Goal: Task Accomplishment & Management: Manage account settings

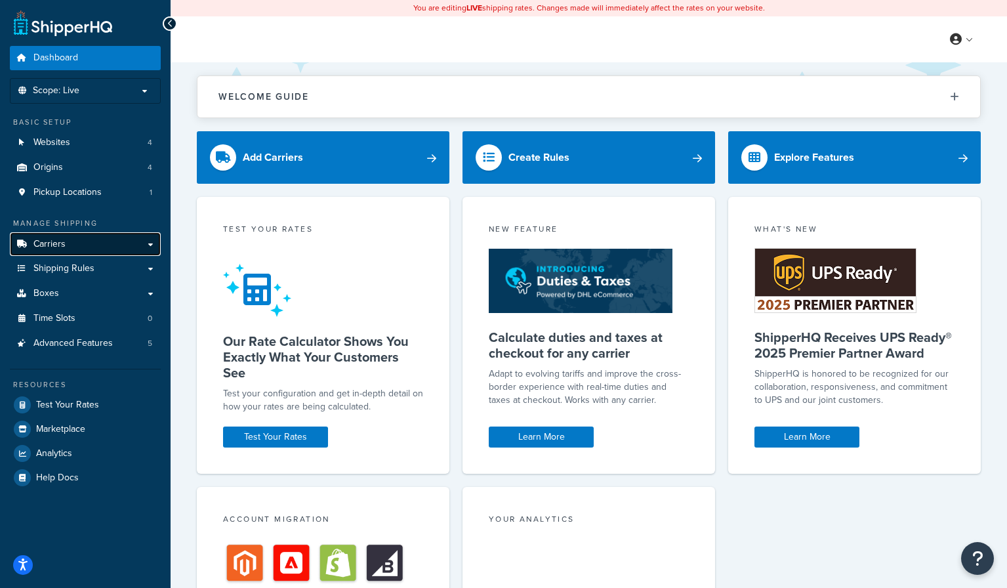
click at [73, 242] on link "Carriers" at bounding box center [85, 244] width 151 height 24
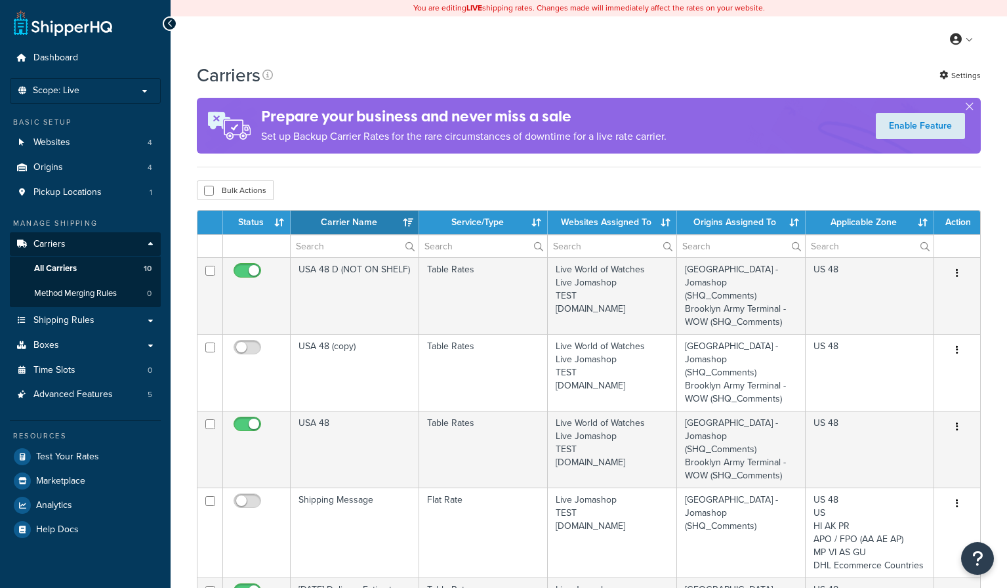
select select "15"
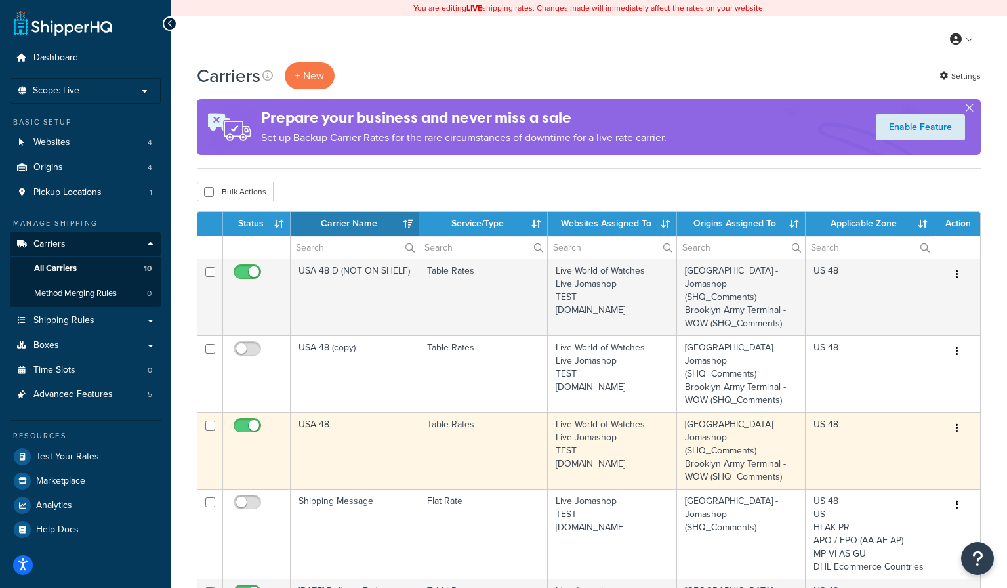
click at [957, 429] on icon "button" at bounding box center [957, 427] width 3 height 9
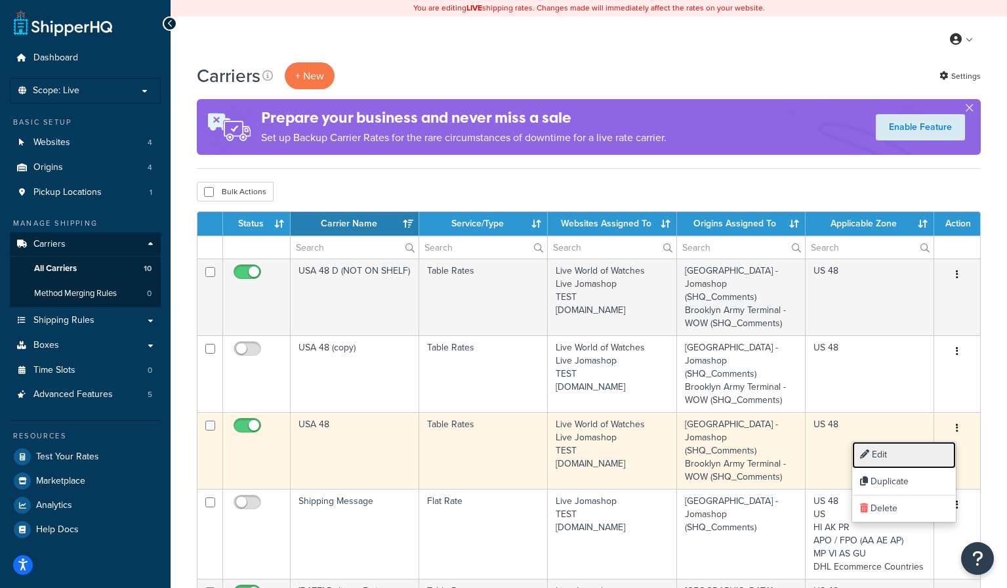
click at [912, 458] on link "Edit" at bounding box center [904, 454] width 104 height 27
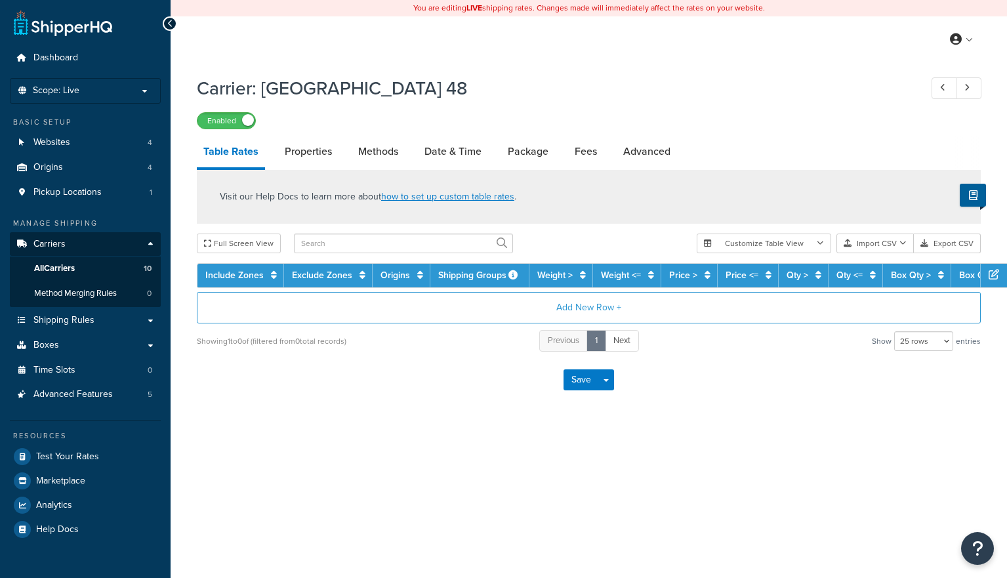
select select "25"
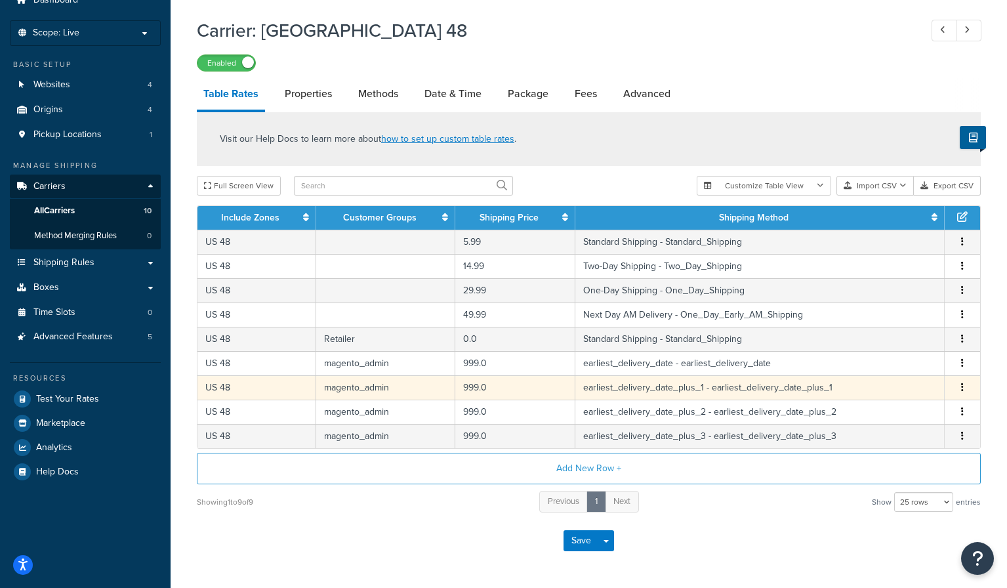
scroll to position [66, 0]
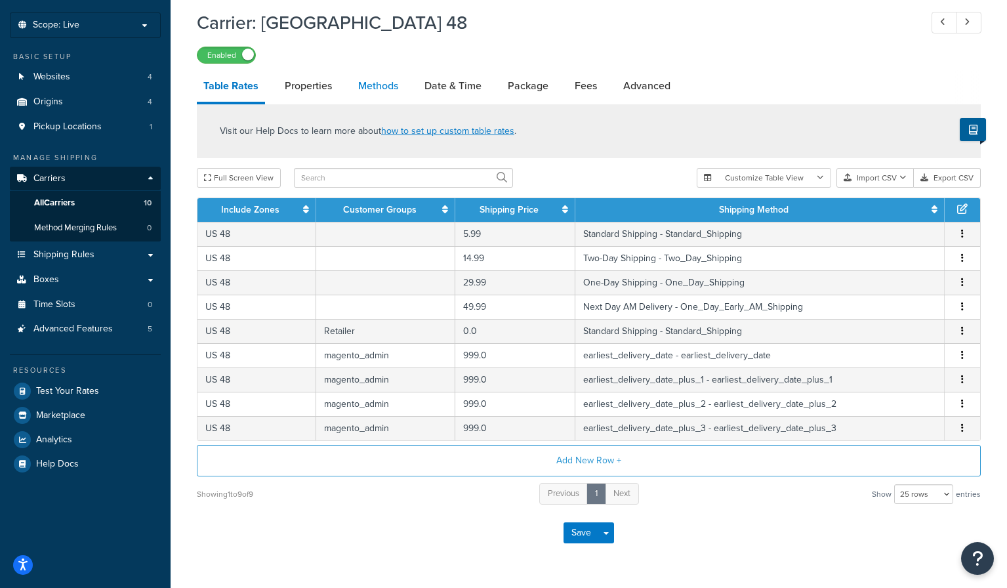
click at [367, 92] on link "Methods" at bounding box center [378, 85] width 53 height 31
select select "25"
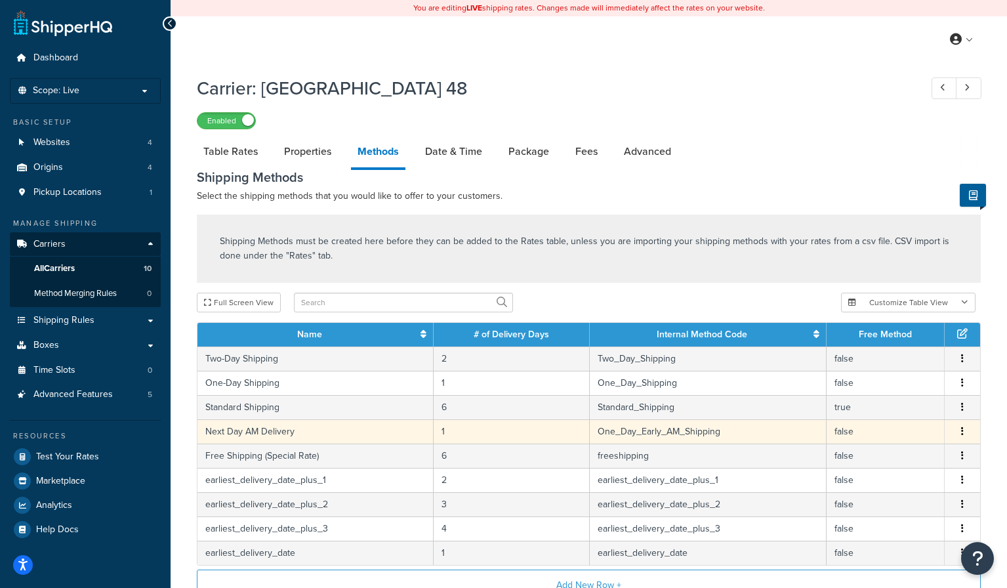
click at [964, 434] on button "button" at bounding box center [962, 431] width 10 height 14
click at [894, 421] on div "Edit" at bounding box center [895, 420] width 93 height 27
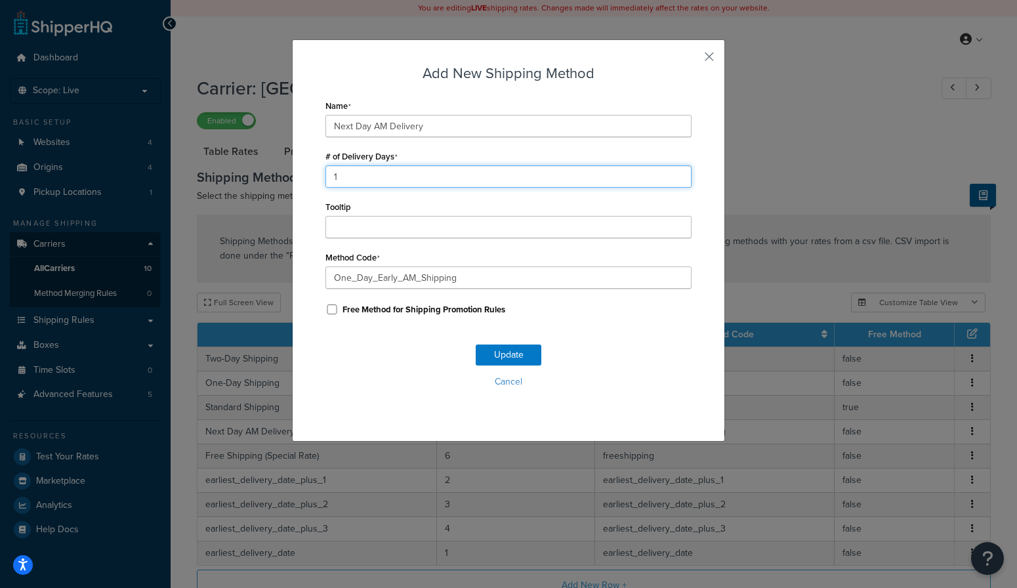
drag, startPoint x: 334, startPoint y: 183, endPoint x: 325, endPoint y: 182, distance: 9.2
click at [325, 182] on input "1" at bounding box center [508, 176] width 366 height 22
type input "2"
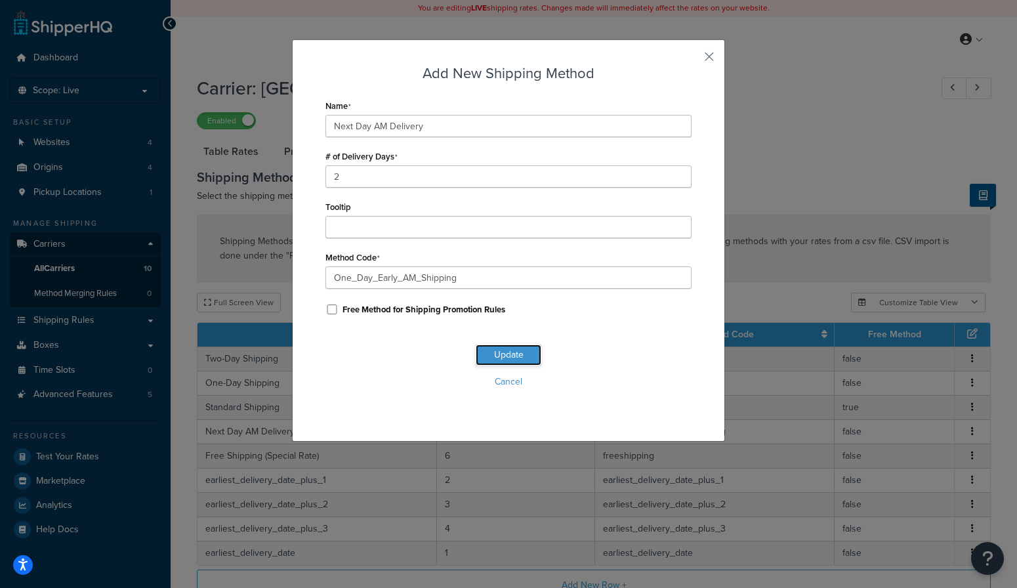
click at [500, 360] on button "Update" at bounding box center [509, 354] width 66 height 21
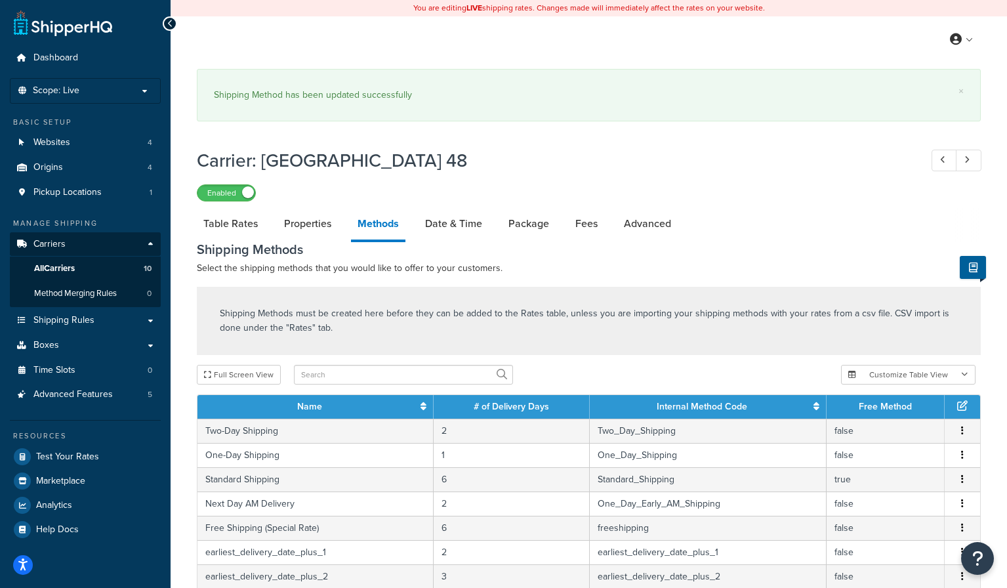
click at [962, 457] on icon "button" at bounding box center [962, 454] width 3 height 9
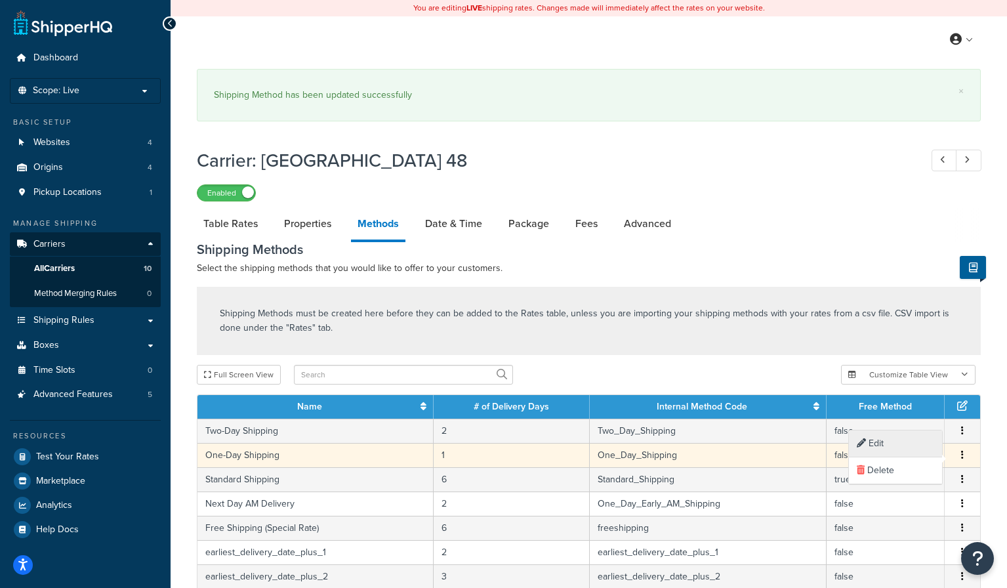
click at [886, 447] on div "Edit" at bounding box center [895, 443] width 93 height 27
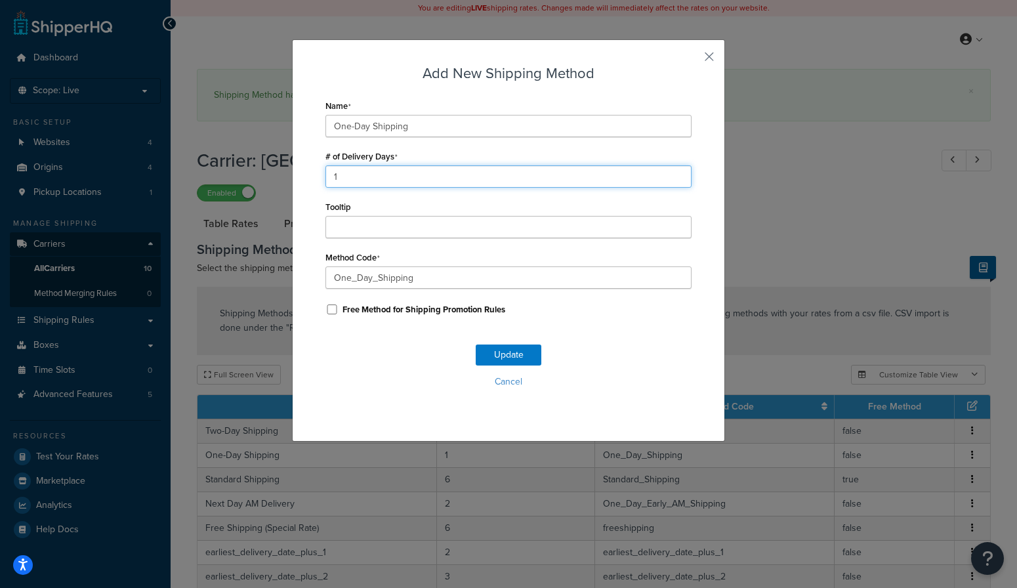
drag, startPoint x: 344, startPoint y: 181, endPoint x: 300, endPoint y: 180, distance: 44.0
click at [300, 180] on div "Add New Shipping Method Name One-Day Shipping # of Delivery Days 1 Tooltip Meth…" at bounding box center [508, 240] width 433 height 402
type input "2"
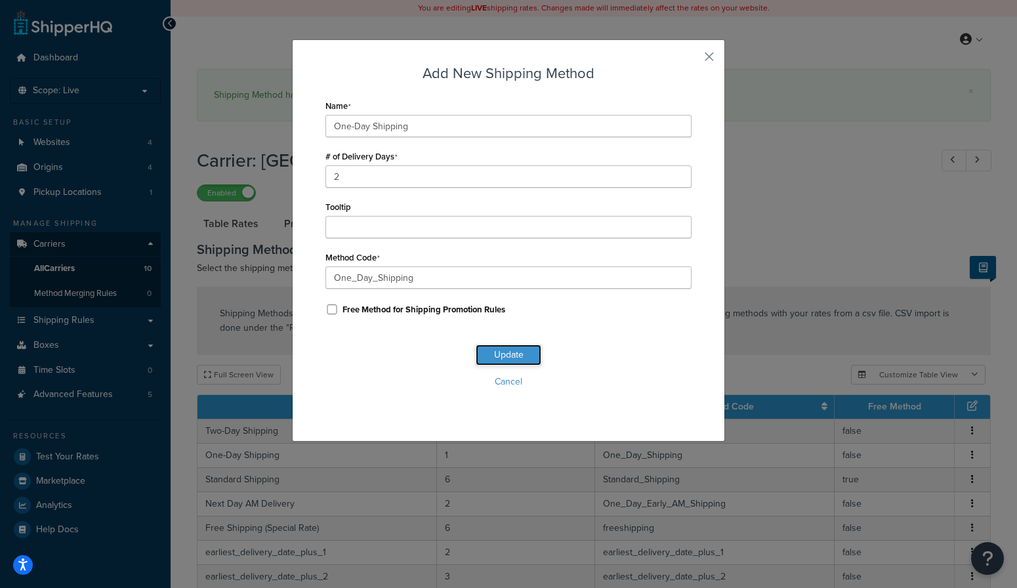
click at [500, 356] on button "Update" at bounding box center [509, 354] width 66 height 21
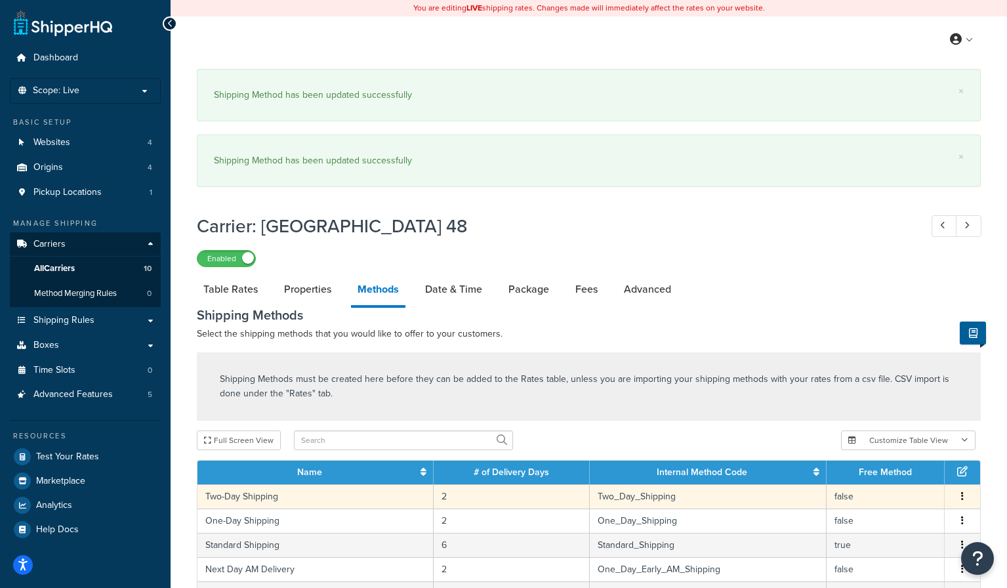
click at [962, 497] on icon "button" at bounding box center [962, 495] width 3 height 9
click at [903, 485] on div "Edit" at bounding box center [895, 485] width 93 height 27
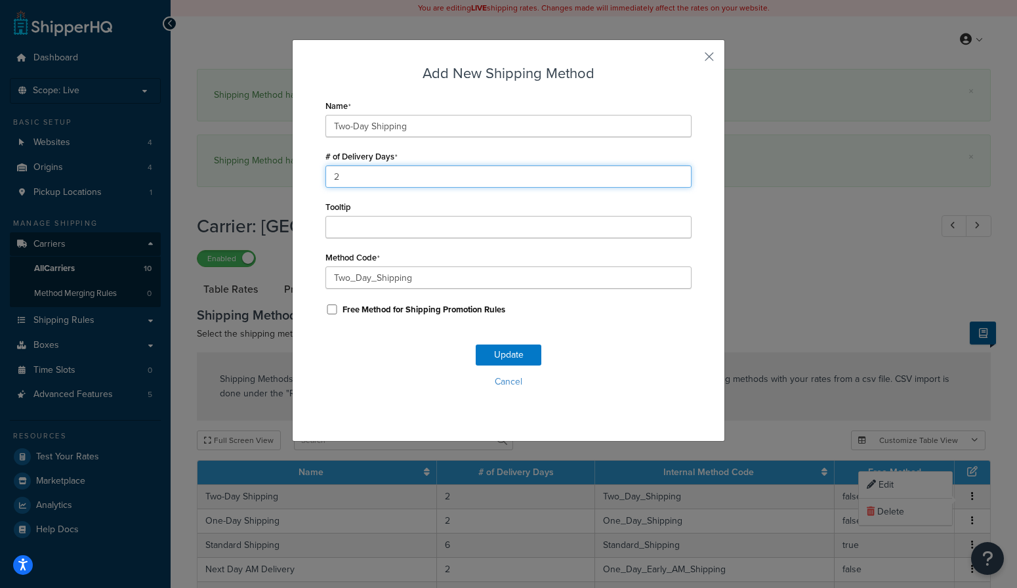
drag, startPoint x: 351, startPoint y: 179, endPoint x: 299, endPoint y: 179, distance: 51.8
click at [300, 179] on div "Add New Shipping Method Name Two-Day Shipping # of Delivery Days 2 Tooltip Meth…" at bounding box center [508, 240] width 433 height 402
type input "3"
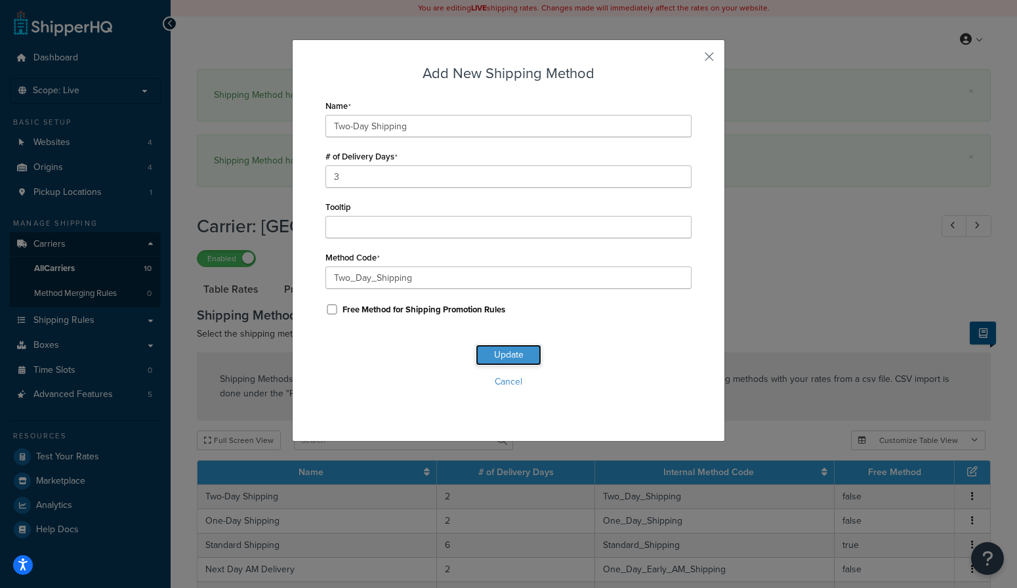
click at [493, 352] on button "Update" at bounding box center [509, 354] width 66 height 21
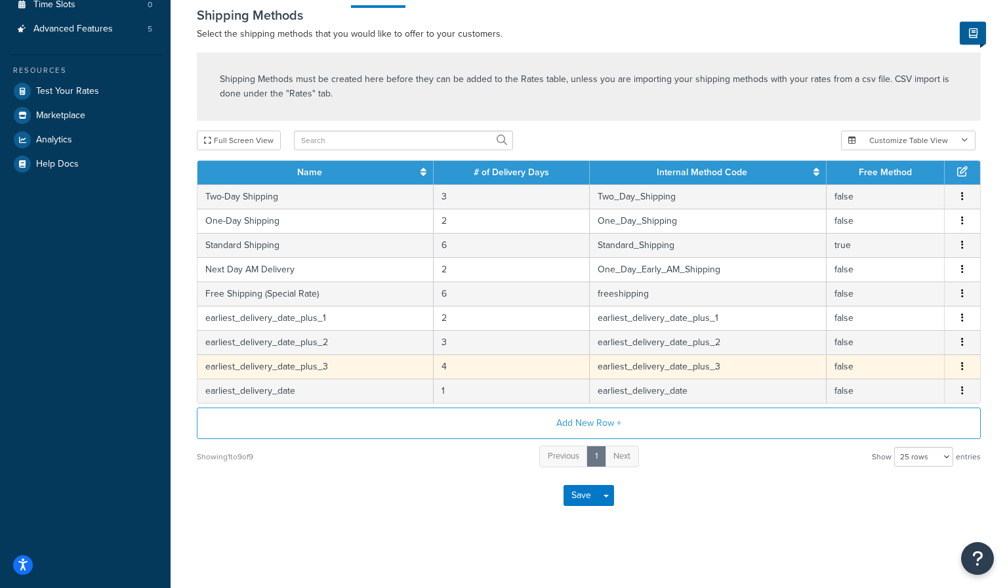
scroll to position [367, 0]
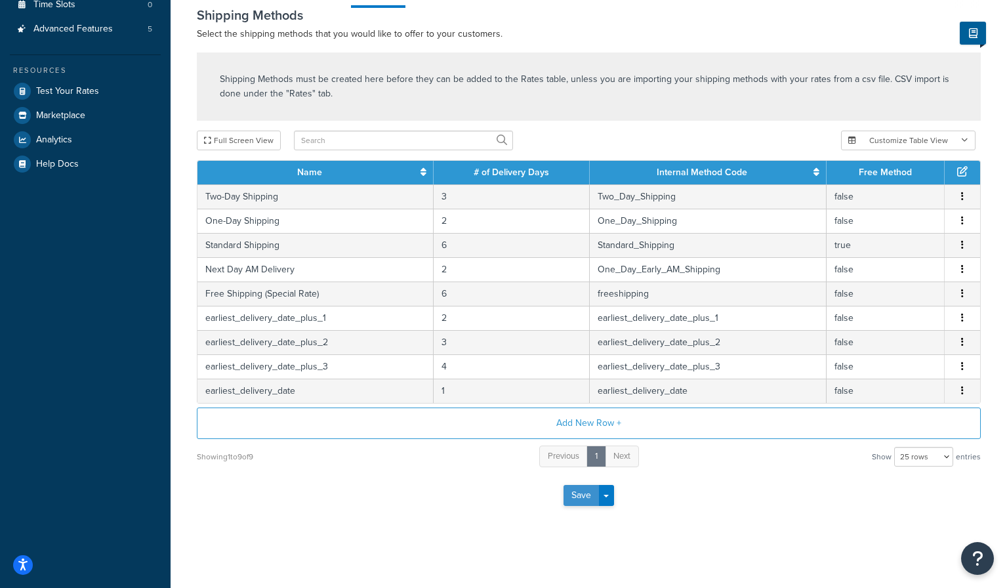
click at [577, 497] on button "Save" at bounding box center [580, 495] width 35 height 21
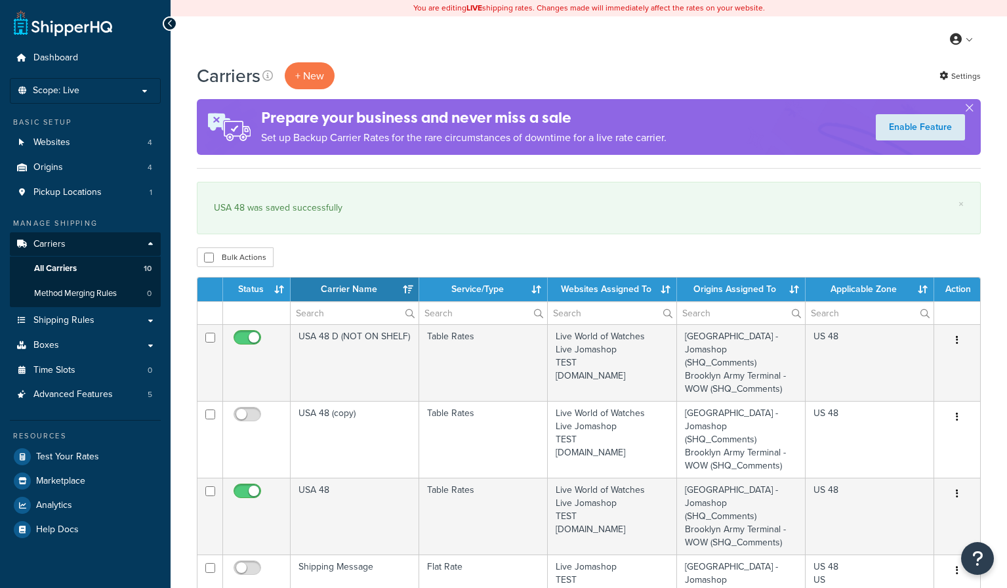
select select "15"
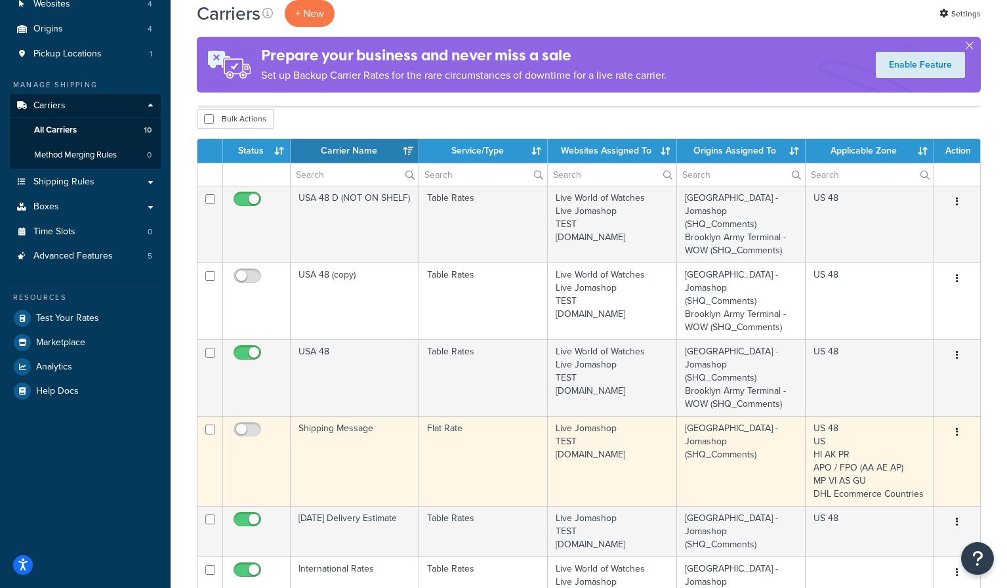
scroll to position [262, 0]
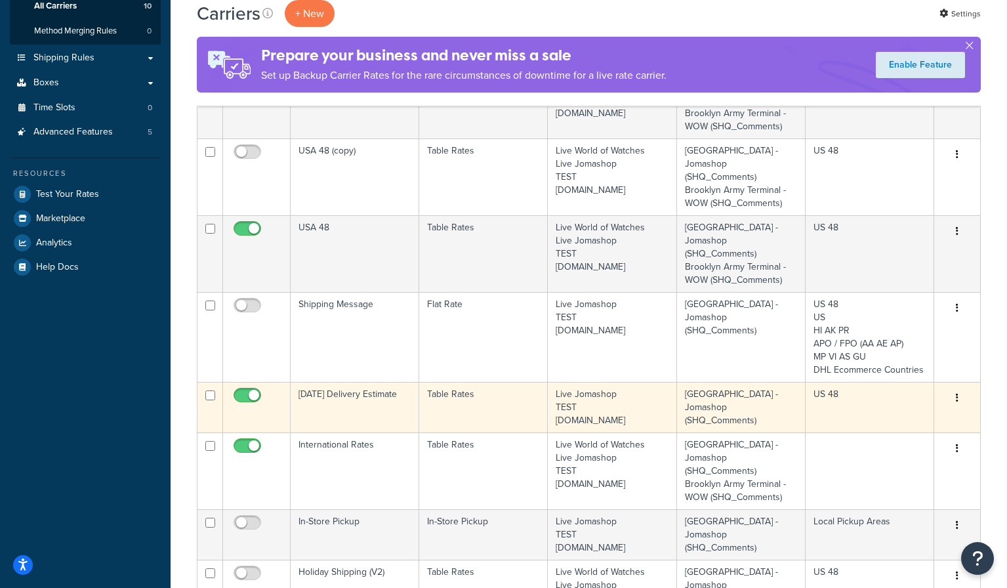
click at [957, 400] on icon "button" at bounding box center [957, 397] width 3 height 9
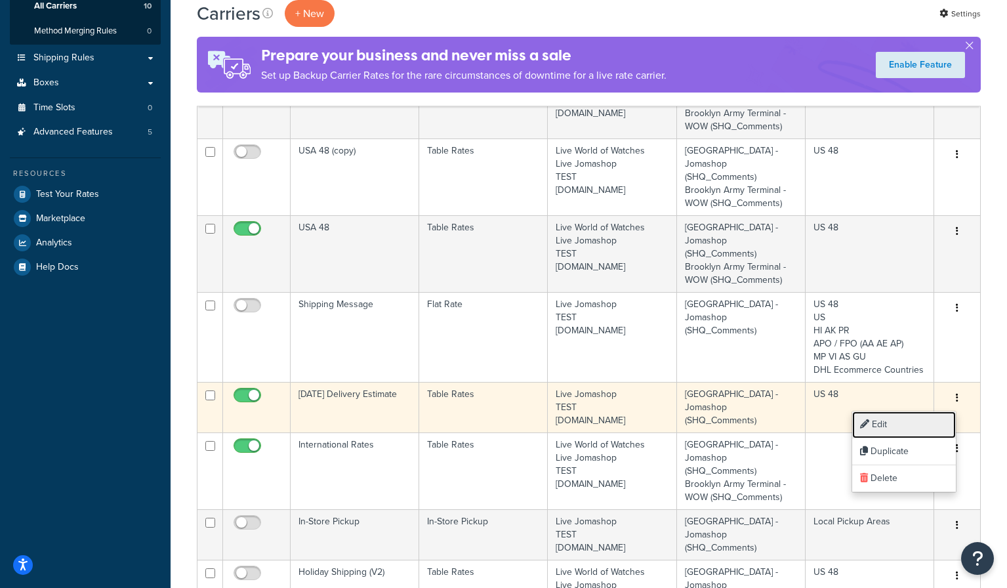
click at [911, 420] on link "Edit" at bounding box center [904, 424] width 104 height 27
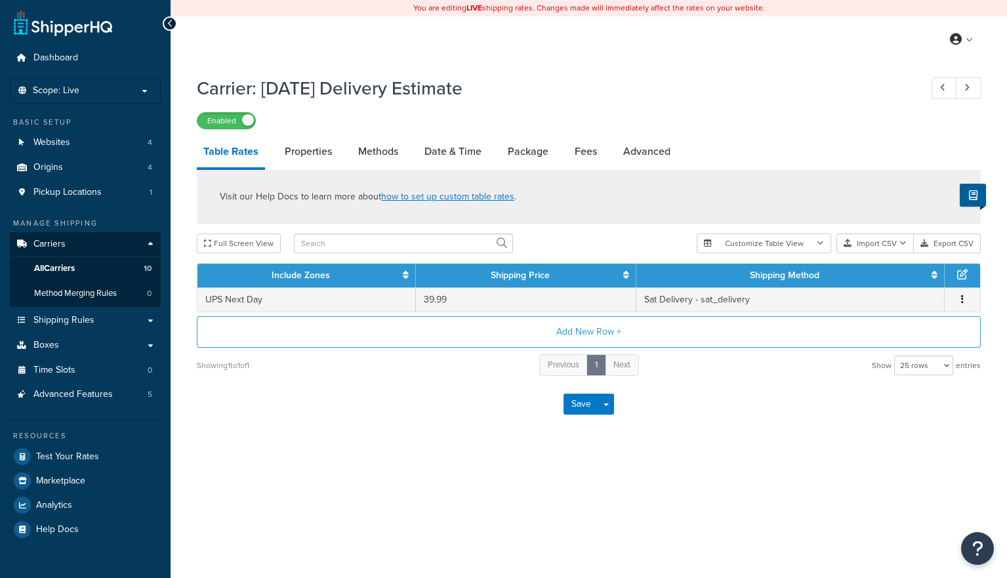
select select "25"
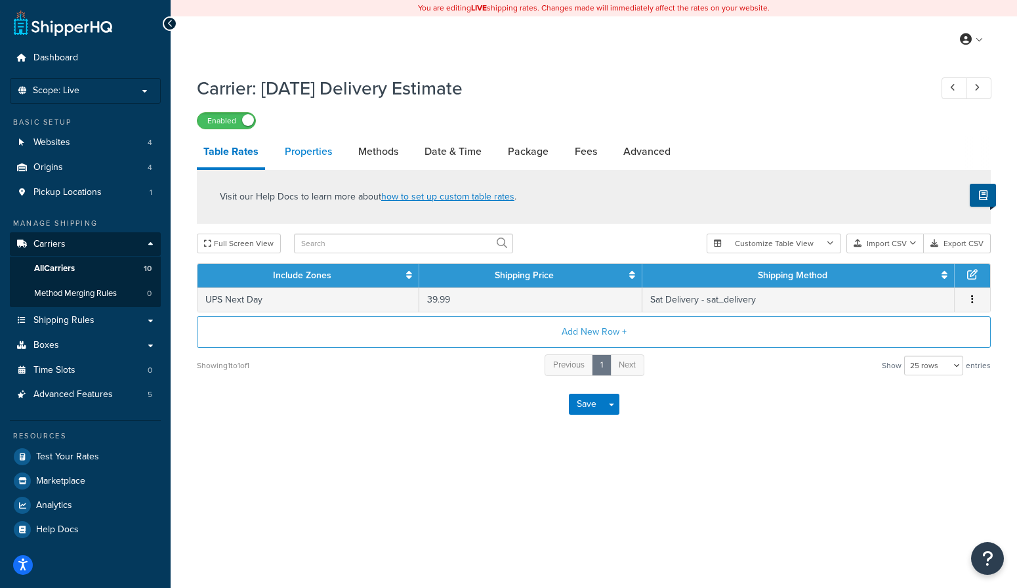
click at [306, 150] on link "Properties" at bounding box center [308, 151] width 60 height 31
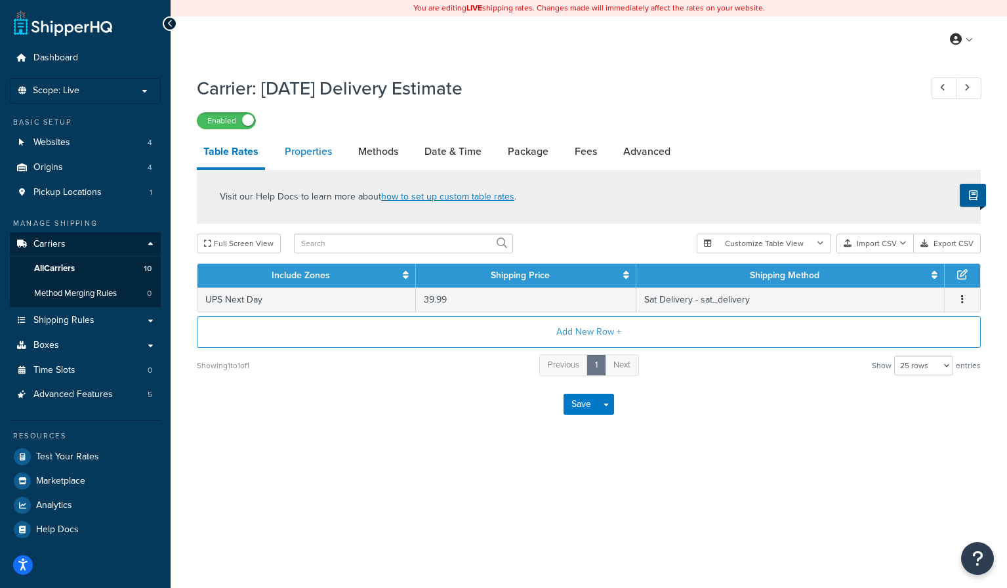
select select "HIGHEST"
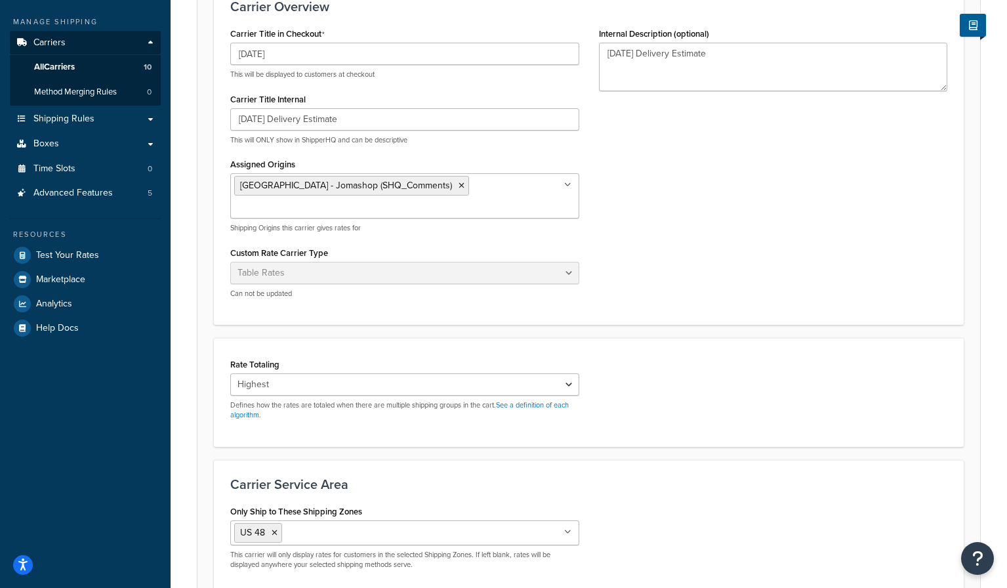
scroll to position [131, 0]
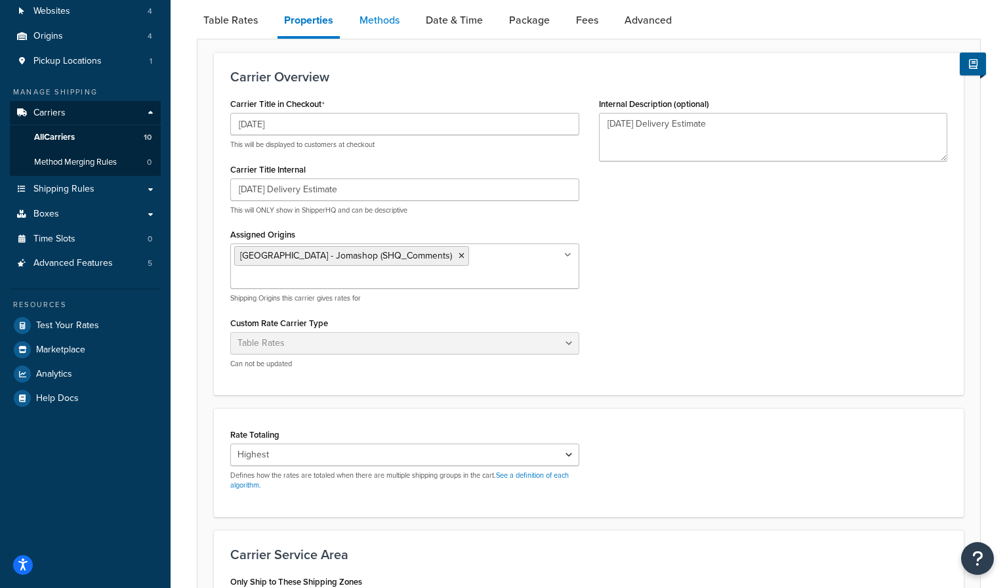
click at [365, 20] on link "Methods" at bounding box center [379, 20] width 53 height 31
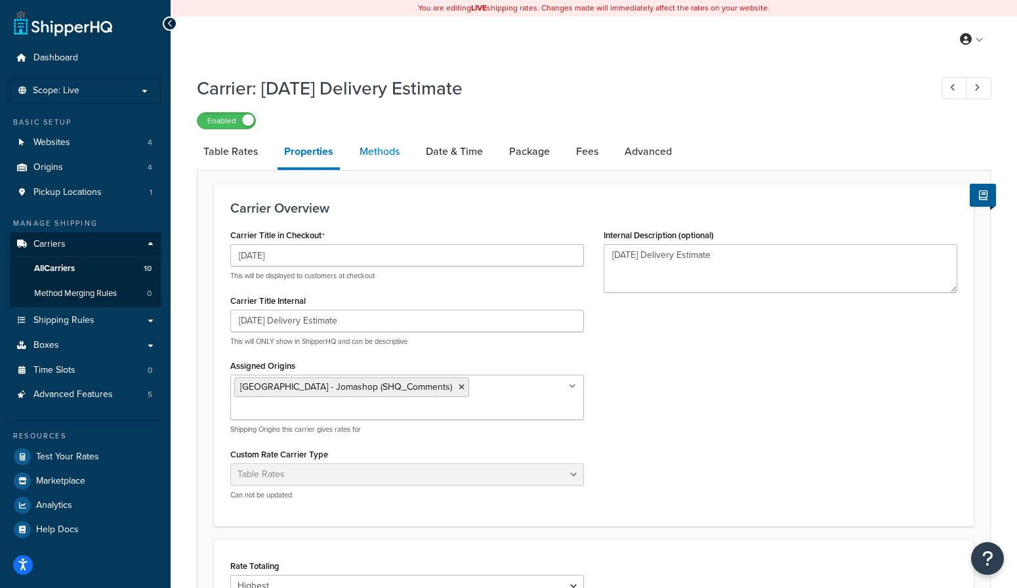
select select "25"
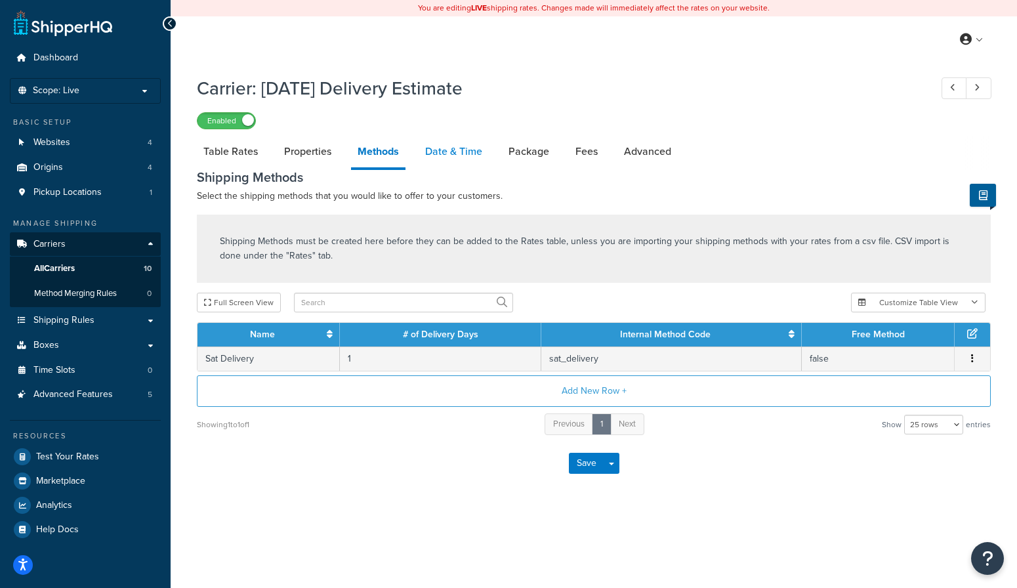
click at [429, 150] on link "Date & Time" at bounding box center [454, 151] width 70 height 31
select select "yMMMEd"
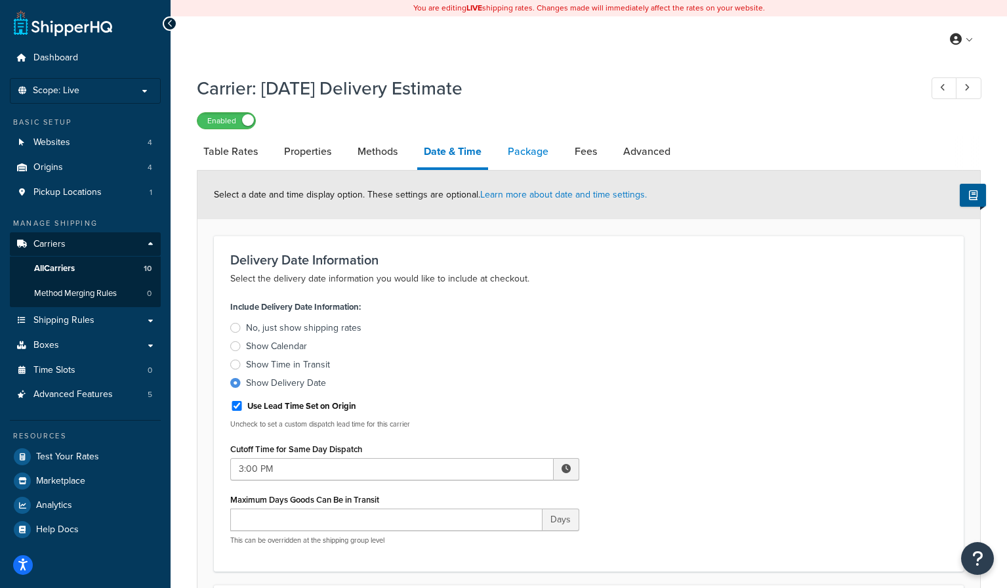
click at [531, 162] on link "Package" at bounding box center [528, 151] width 54 height 31
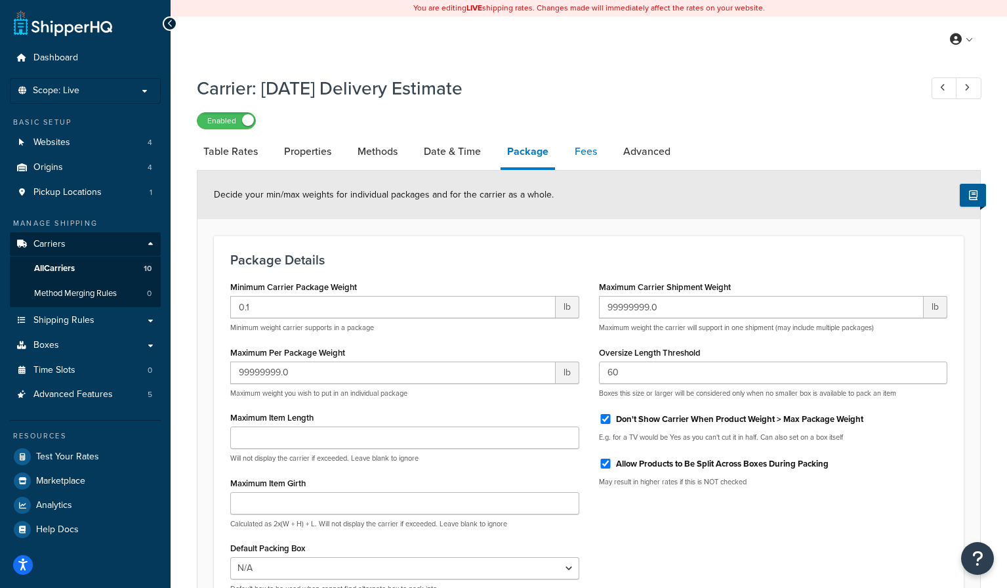
click at [583, 154] on link "Fees" at bounding box center [585, 151] width 35 height 31
select select "AFTER"
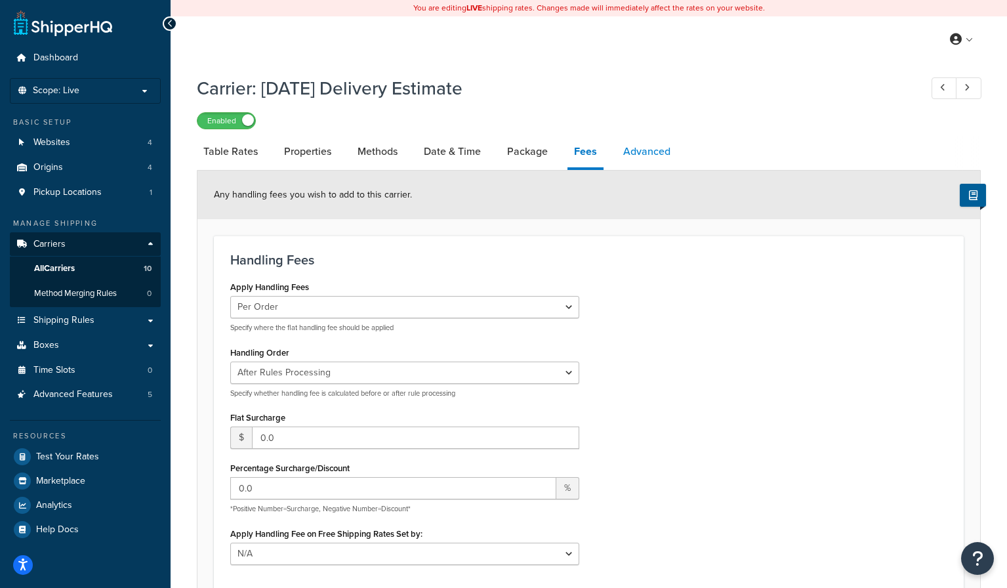
click at [652, 151] on link "Advanced" at bounding box center [647, 151] width 60 height 31
select select "false"
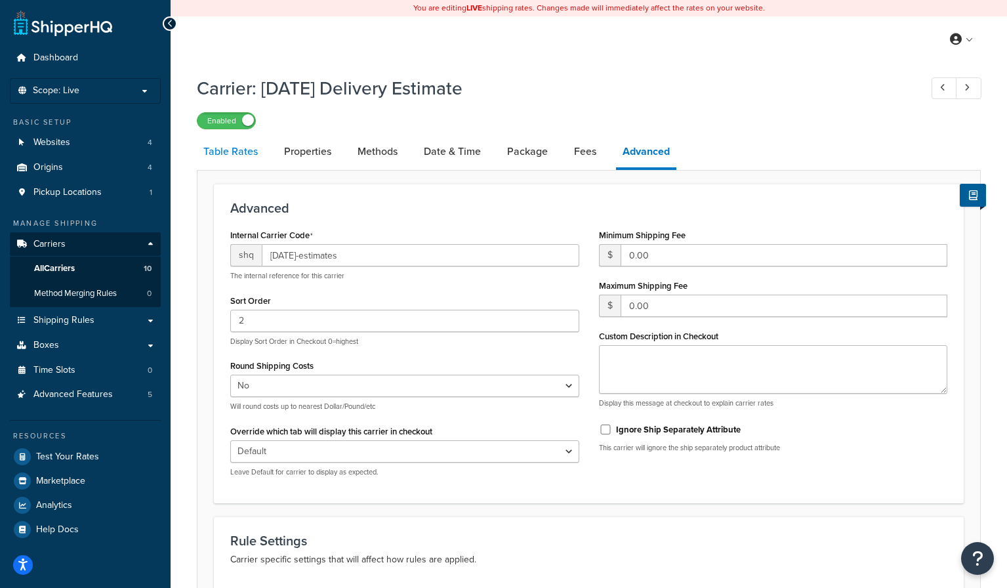
click at [234, 152] on link "Table Rates" at bounding box center [231, 151] width 68 height 31
select select "25"
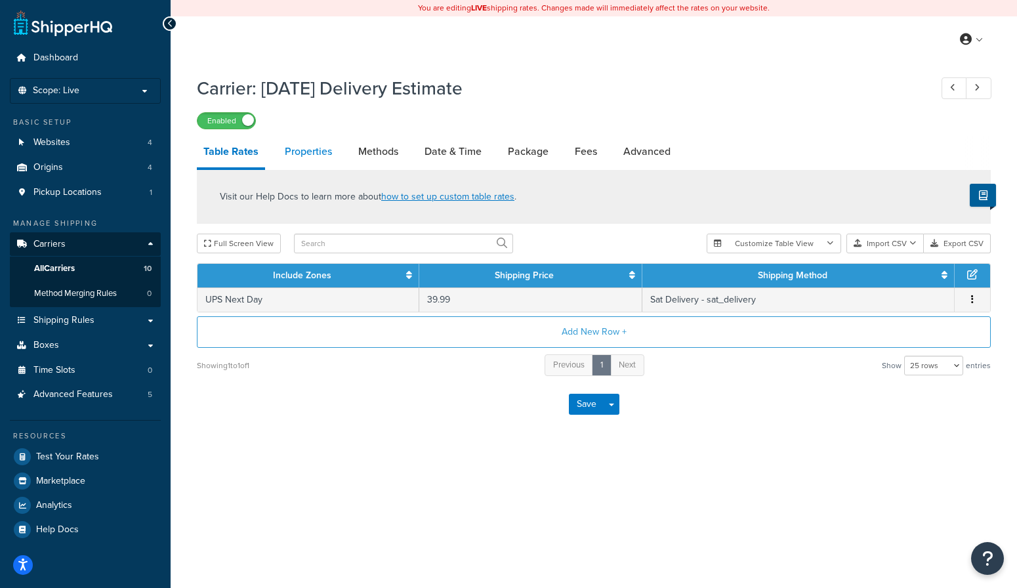
click at [300, 158] on link "Properties" at bounding box center [308, 151] width 60 height 31
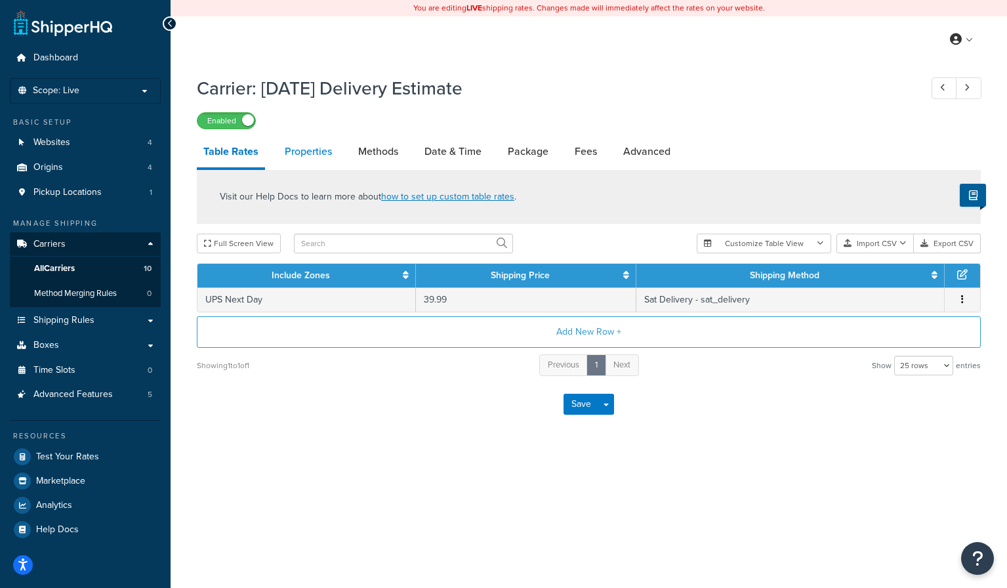
select select "HIGHEST"
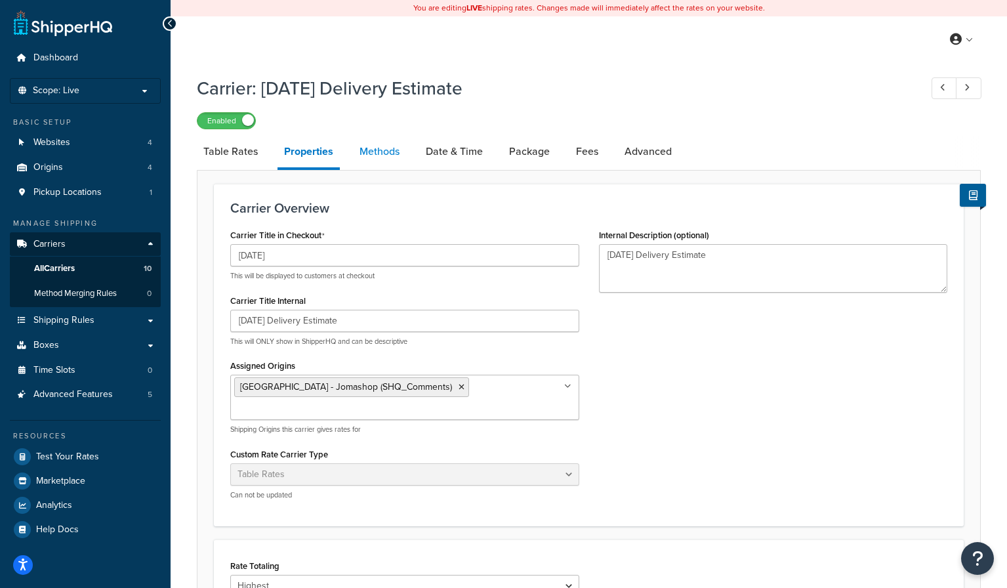
click at [365, 153] on link "Methods" at bounding box center [379, 151] width 53 height 31
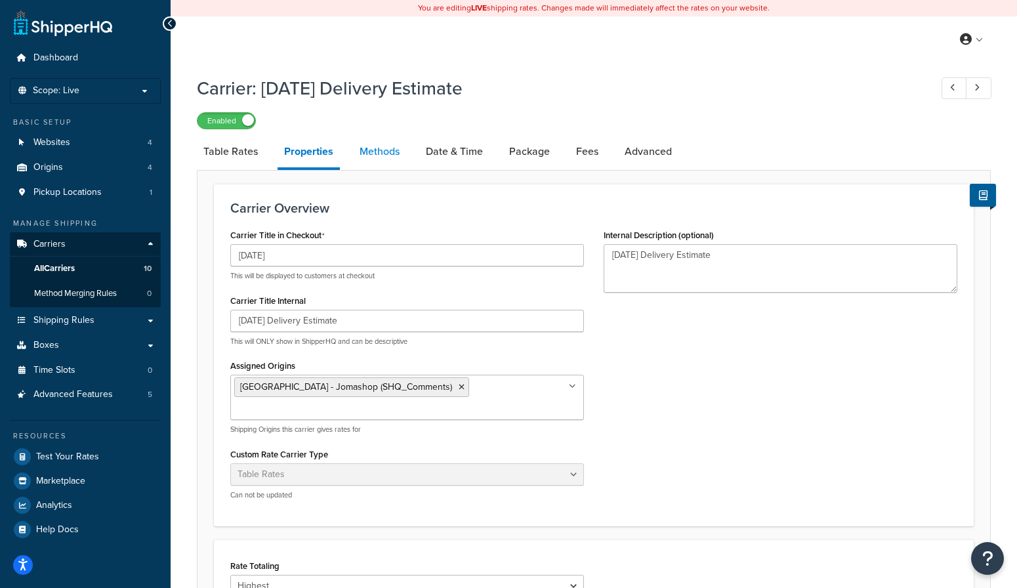
select select "25"
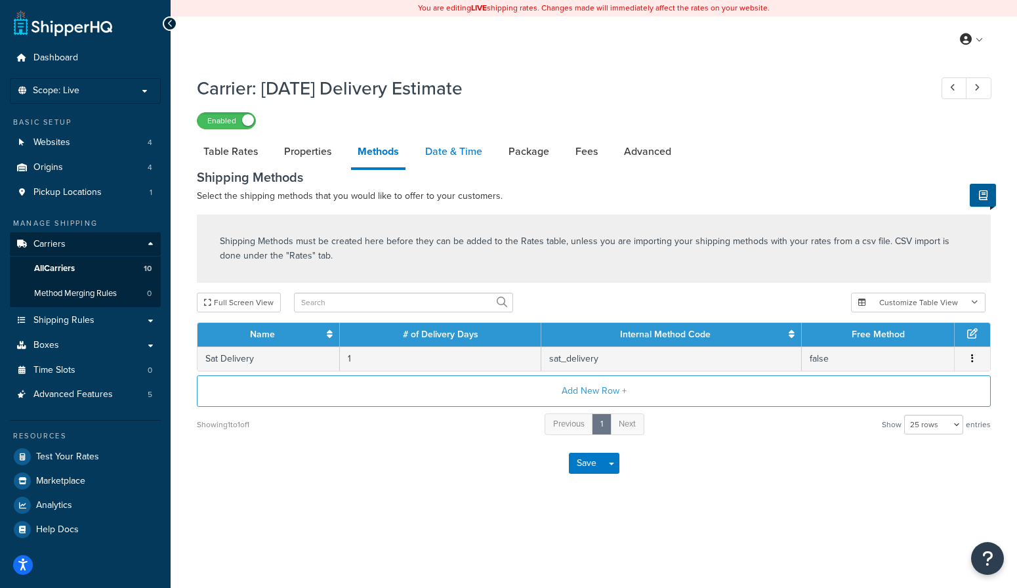
click at [462, 160] on link "Date & Time" at bounding box center [454, 151] width 70 height 31
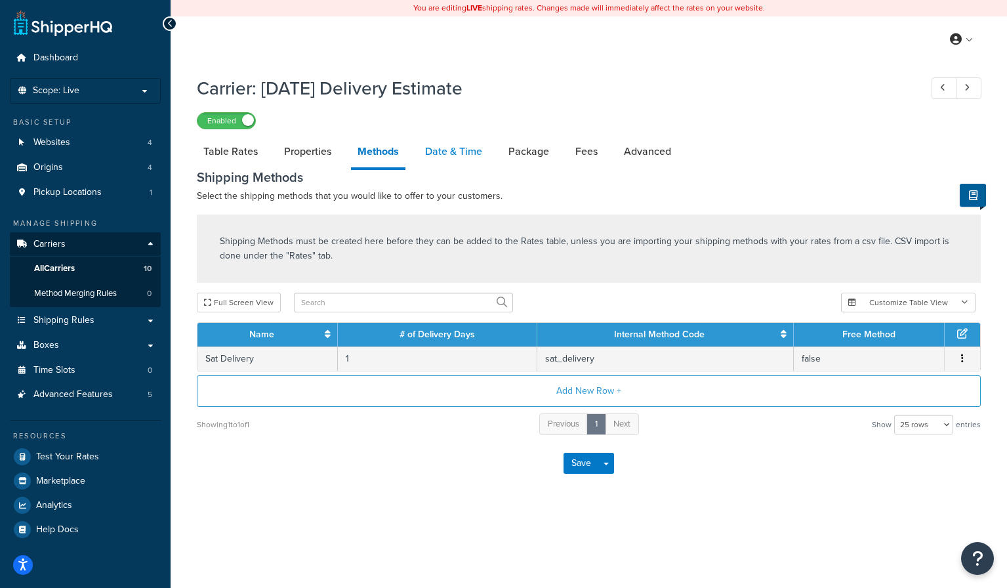
select select "yMMMEd"
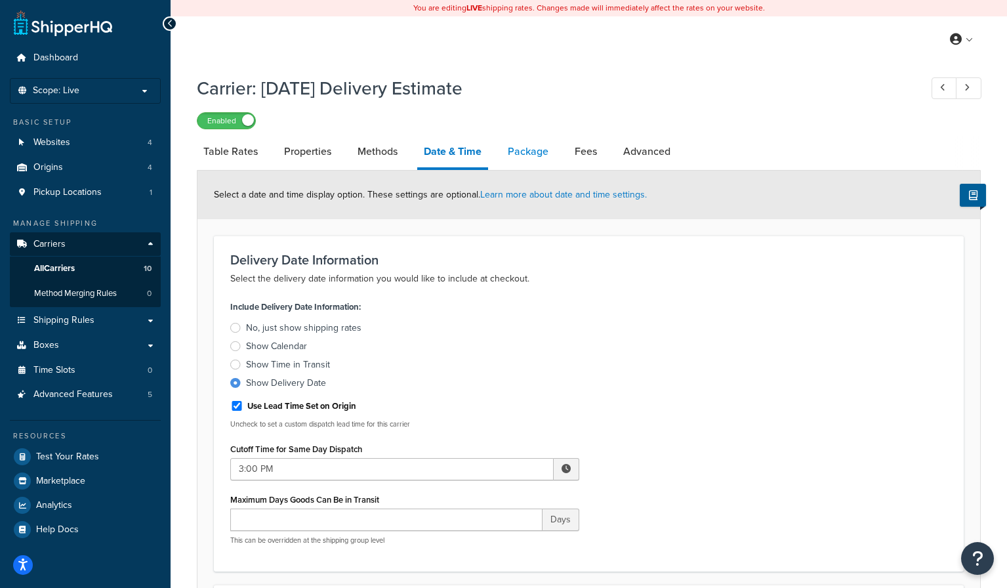
click at [533, 155] on link "Package" at bounding box center [528, 151] width 54 height 31
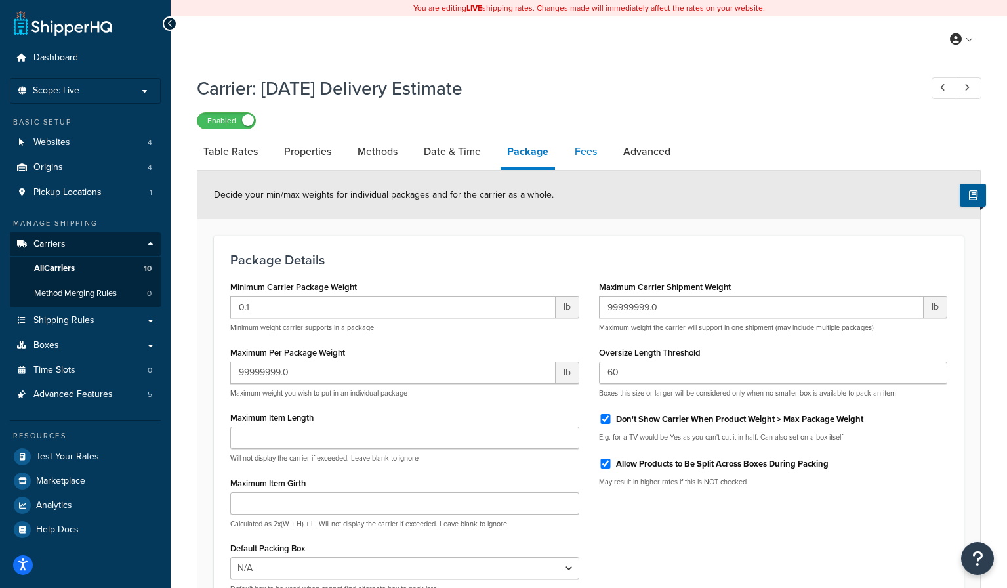
click at [594, 155] on link "Fees" at bounding box center [585, 151] width 35 height 31
select select "AFTER"
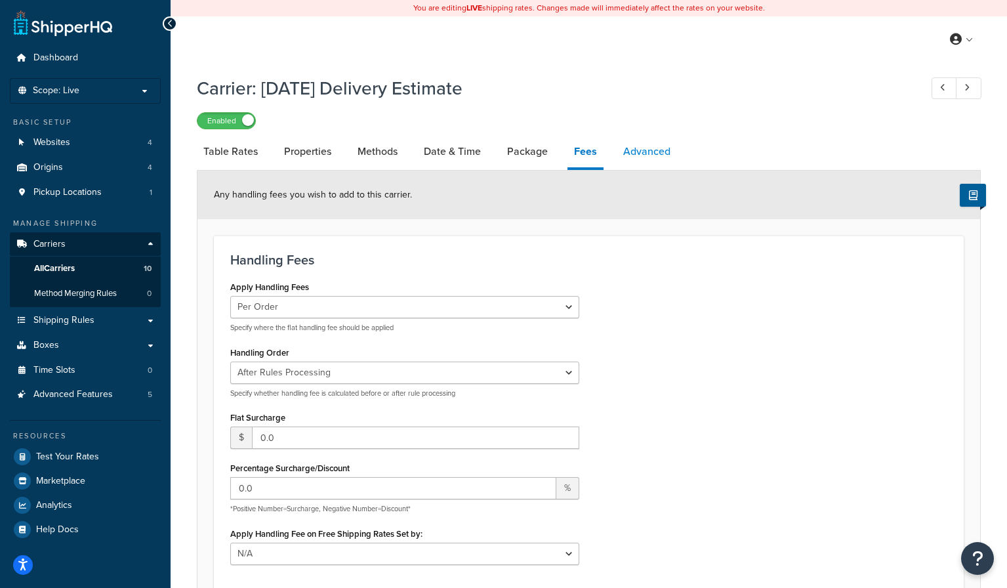
click at [630, 155] on link "Advanced" at bounding box center [647, 151] width 60 height 31
select select "false"
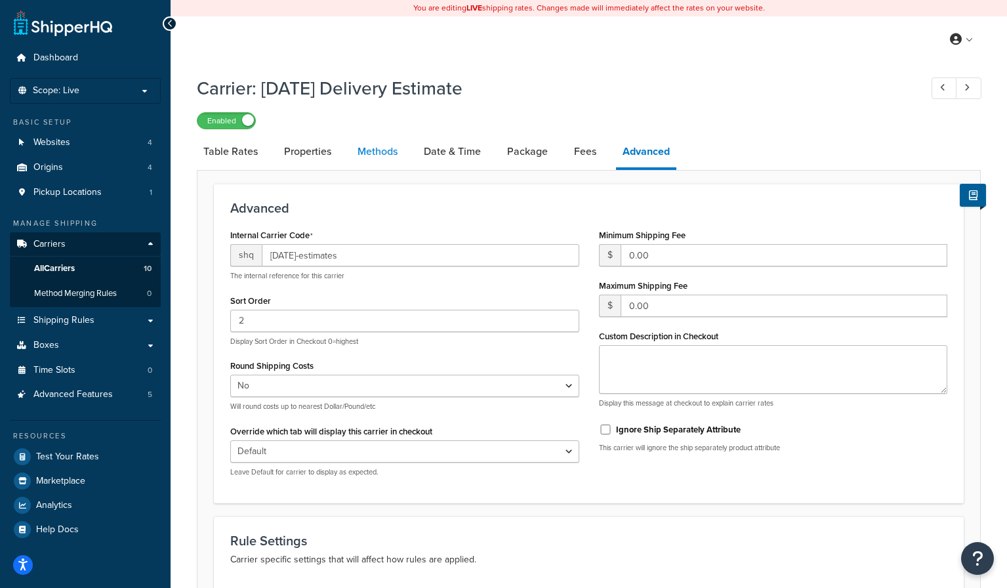
click at [394, 163] on link "Methods" at bounding box center [377, 151] width 53 height 31
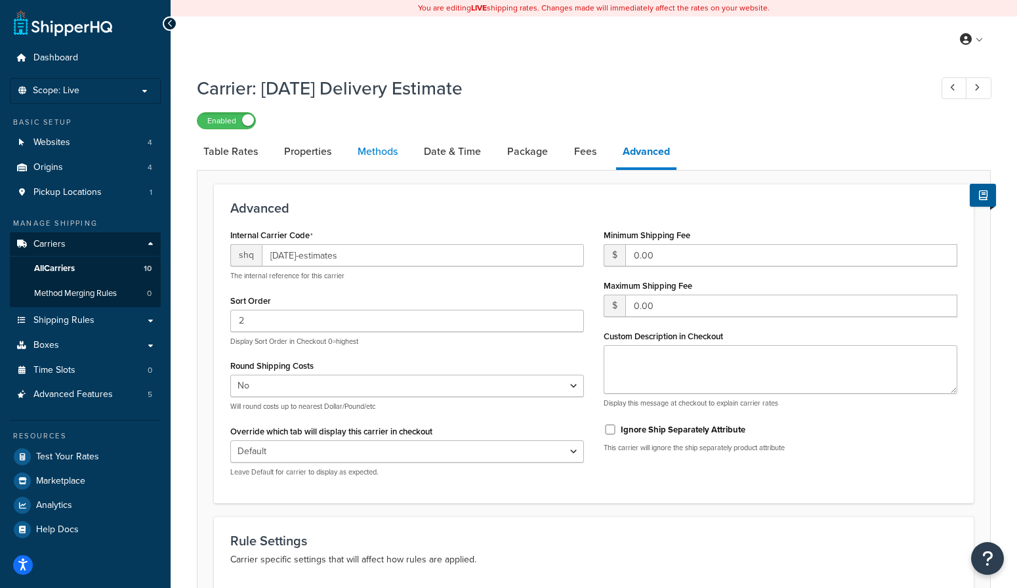
select select "25"
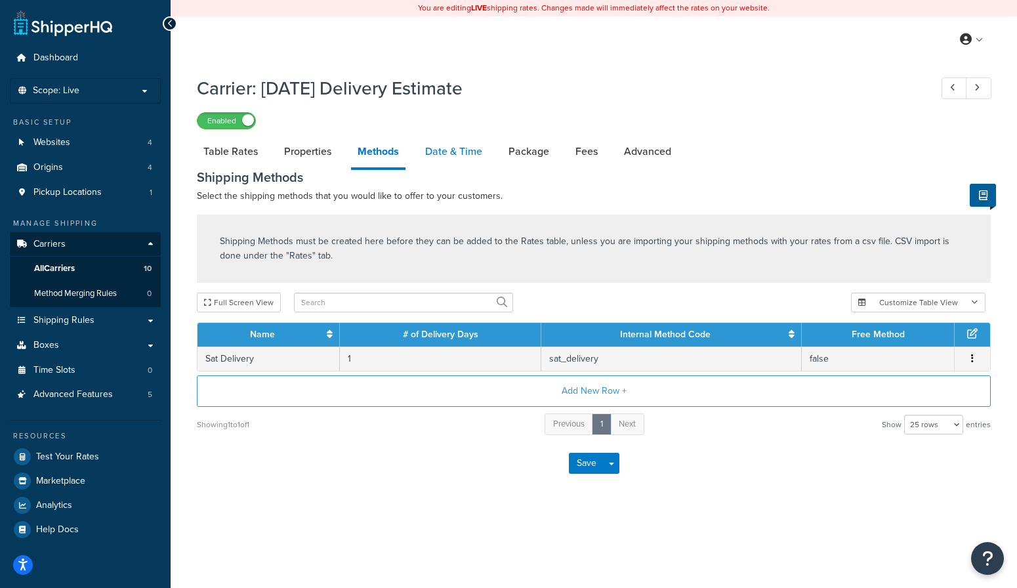
click at [433, 162] on link "Date & Time" at bounding box center [454, 151] width 70 height 31
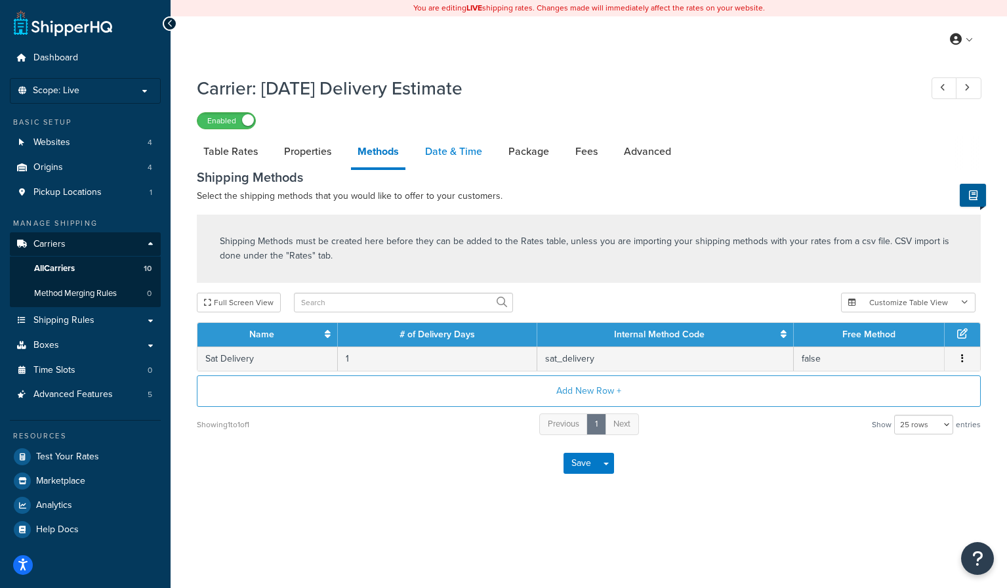
select select "yMMMEd"
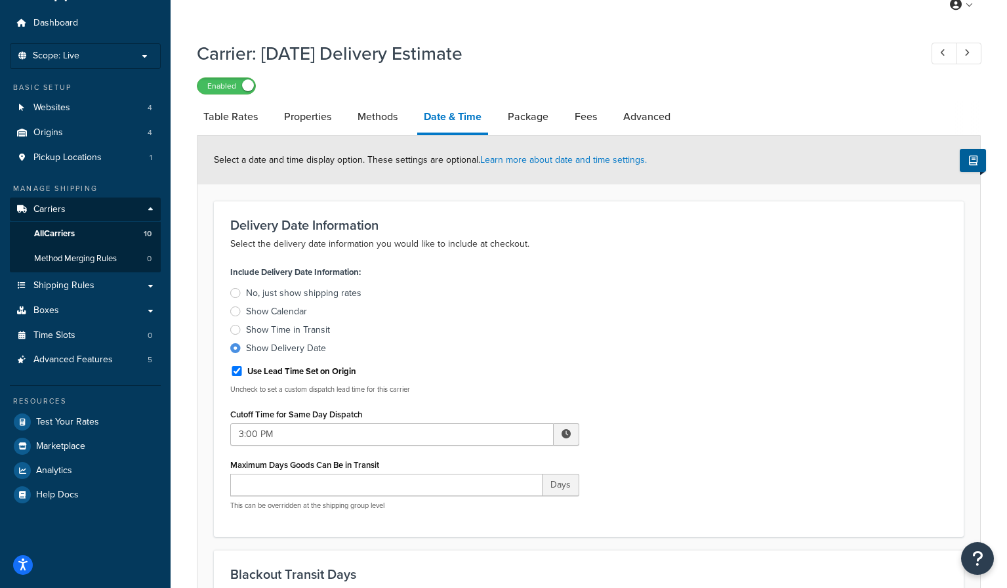
scroll to position [21, 0]
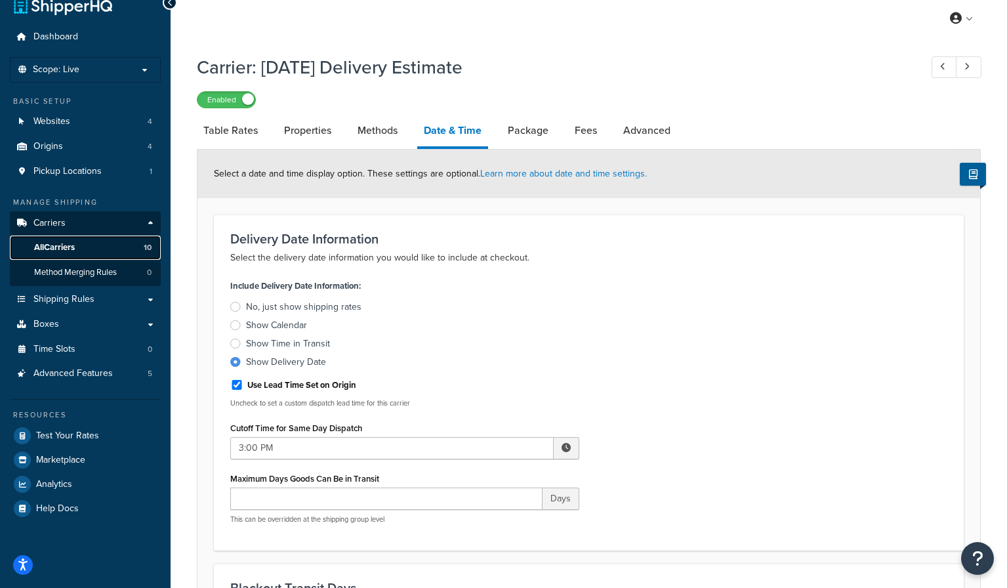
click at [79, 249] on link "All Carriers 10" at bounding box center [85, 247] width 151 height 24
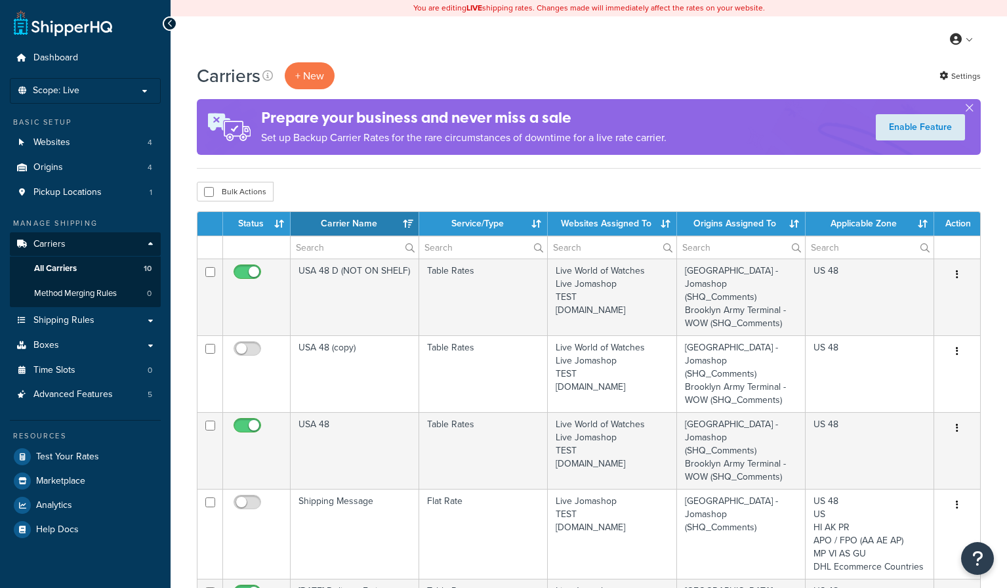
select select "15"
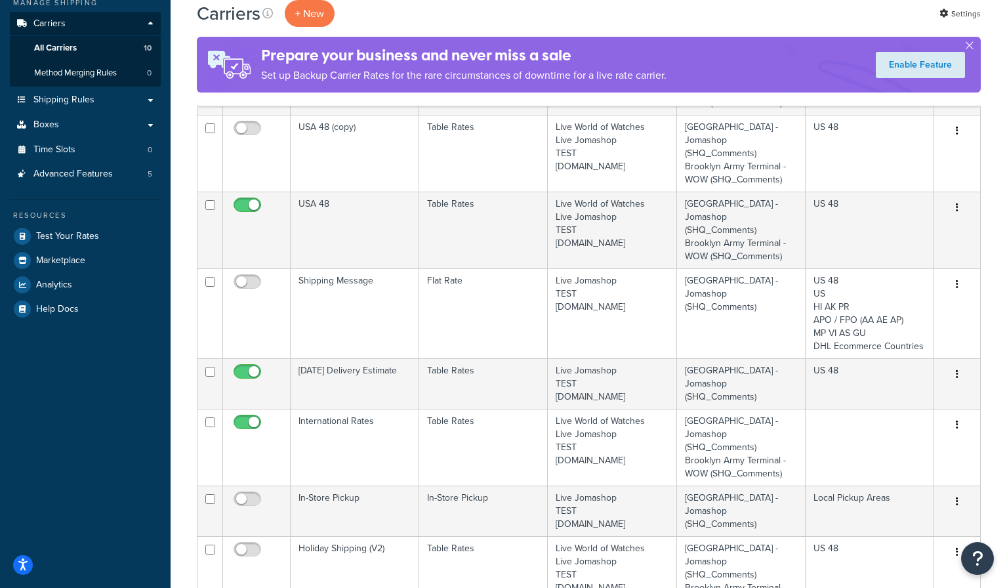
scroll to position [197, 0]
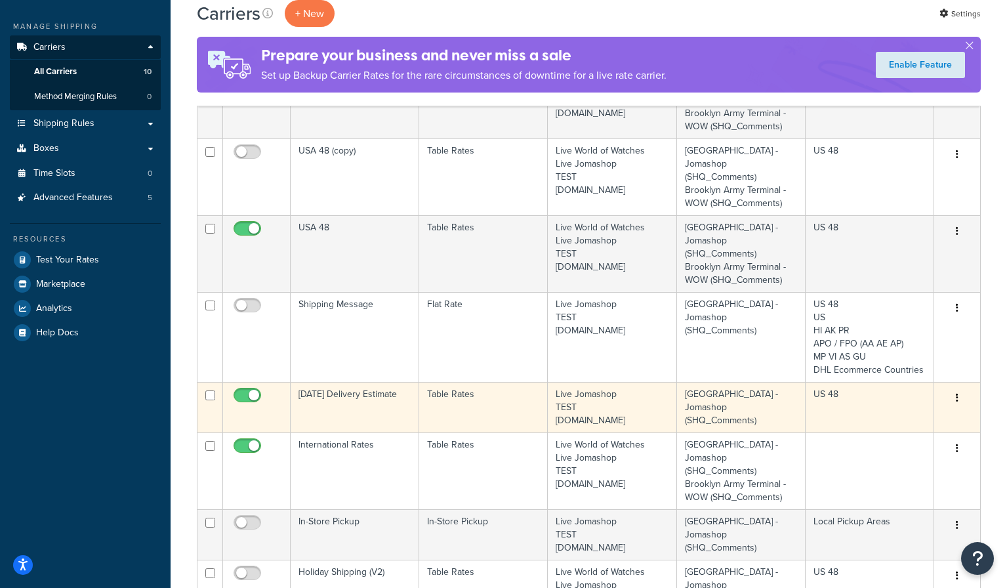
click at [241, 398] on input "checkbox" at bounding box center [249, 398] width 36 height 16
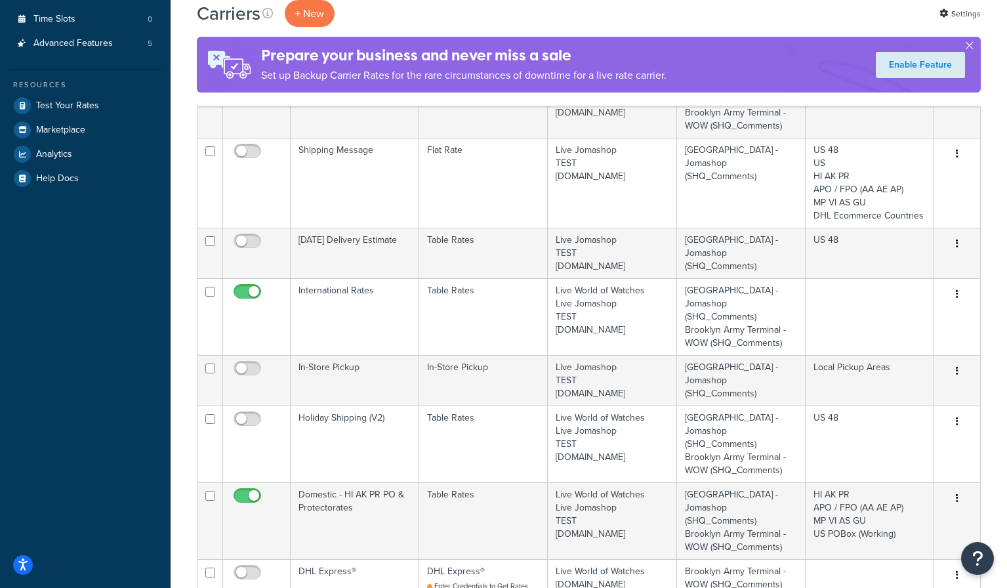
scroll to position [328, 0]
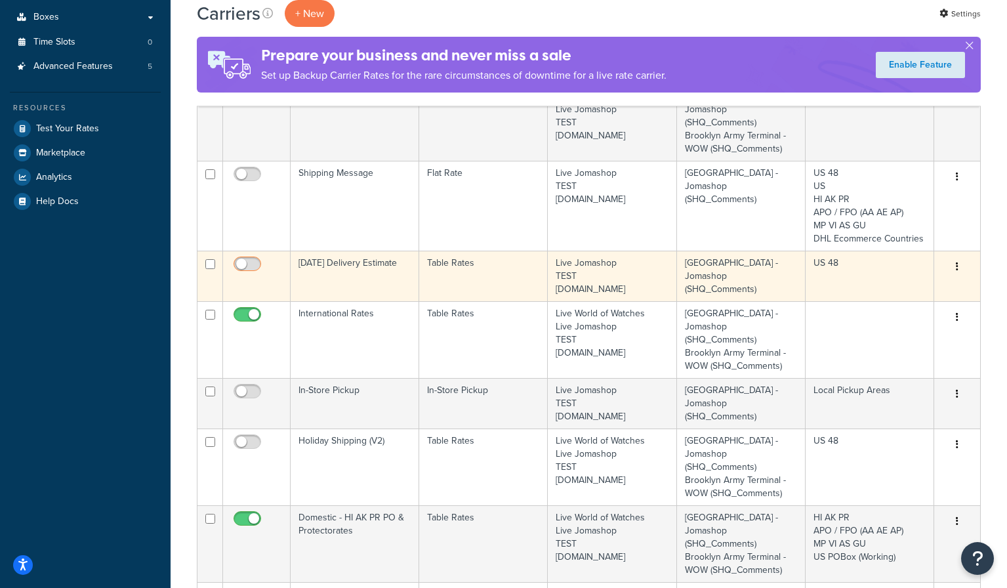
click at [248, 266] on input "checkbox" at bounding box center [249, 267] width 36 height 16
checkbox input "true"
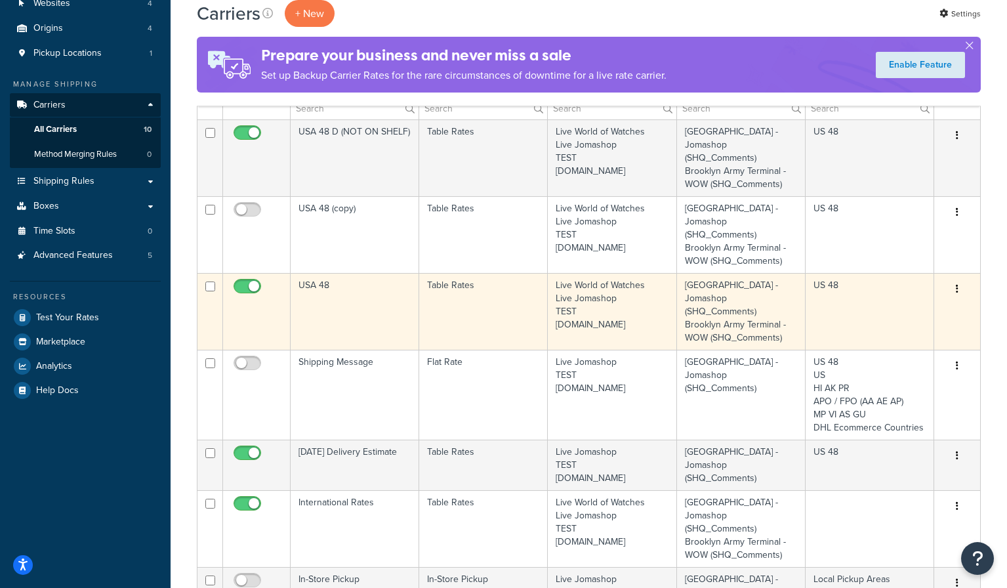
scroll to position [131, 0]
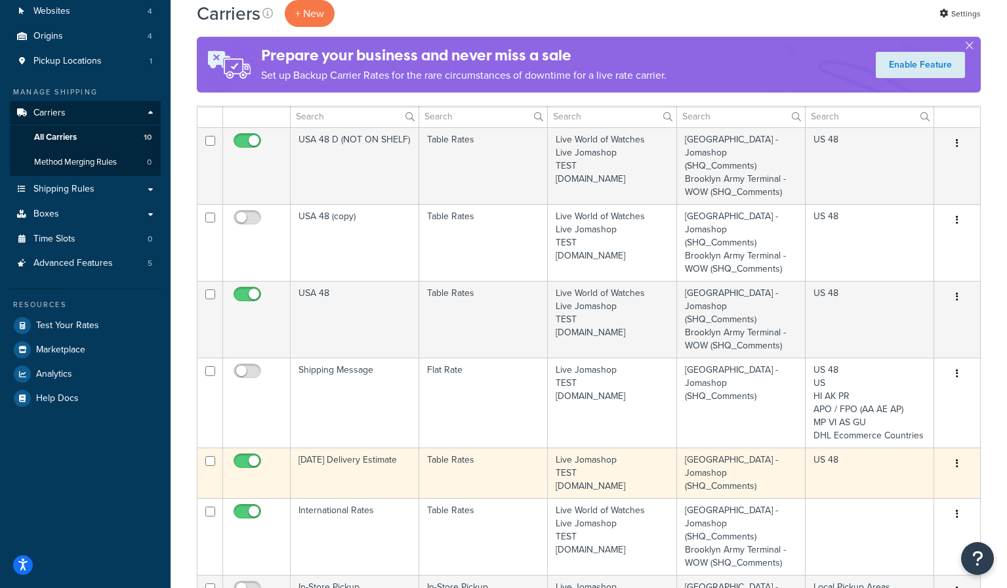
click at [956, 464] on icon "button" at bounding box center [957, 463] width 3 height 9
click at [926, 486] on link "Edit" at bounding box center [904, 490] width 104 height 27
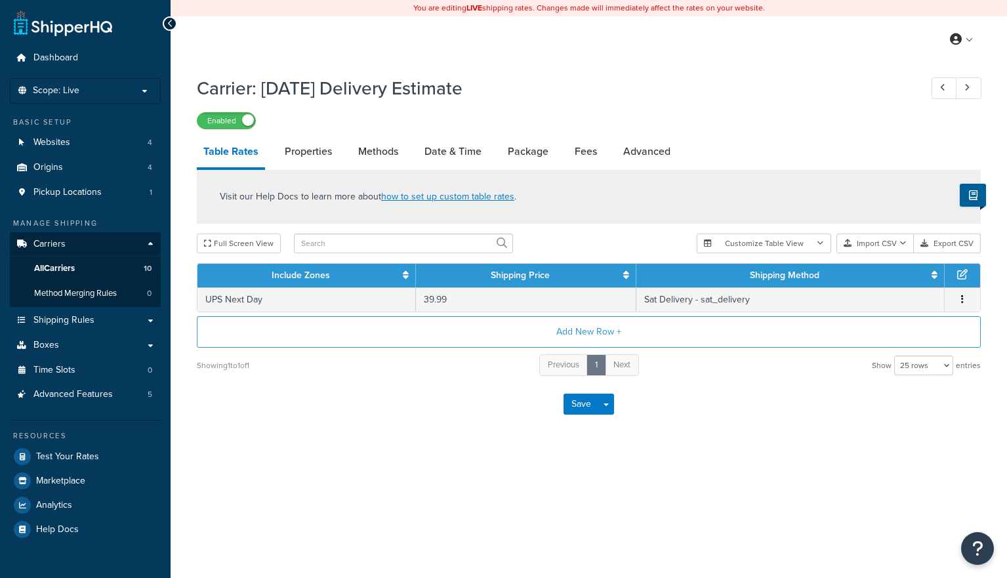
select select "25"
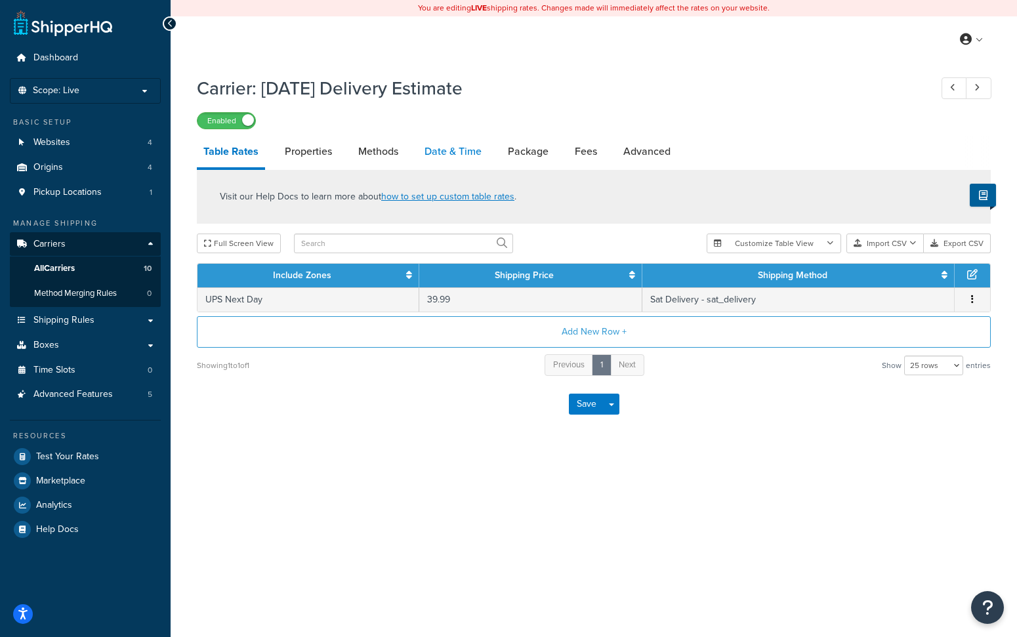
click at [443, 154] on link "Date & Time" at bounding box center [453, 151] width 70 height 31
select select "yMMMEd"
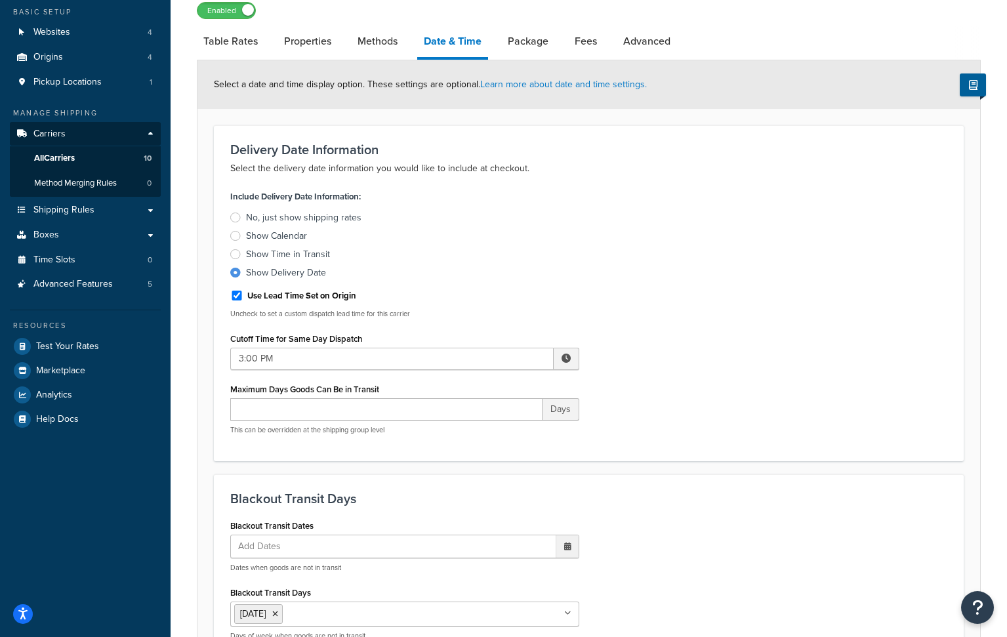
scroll to position [66, 0]
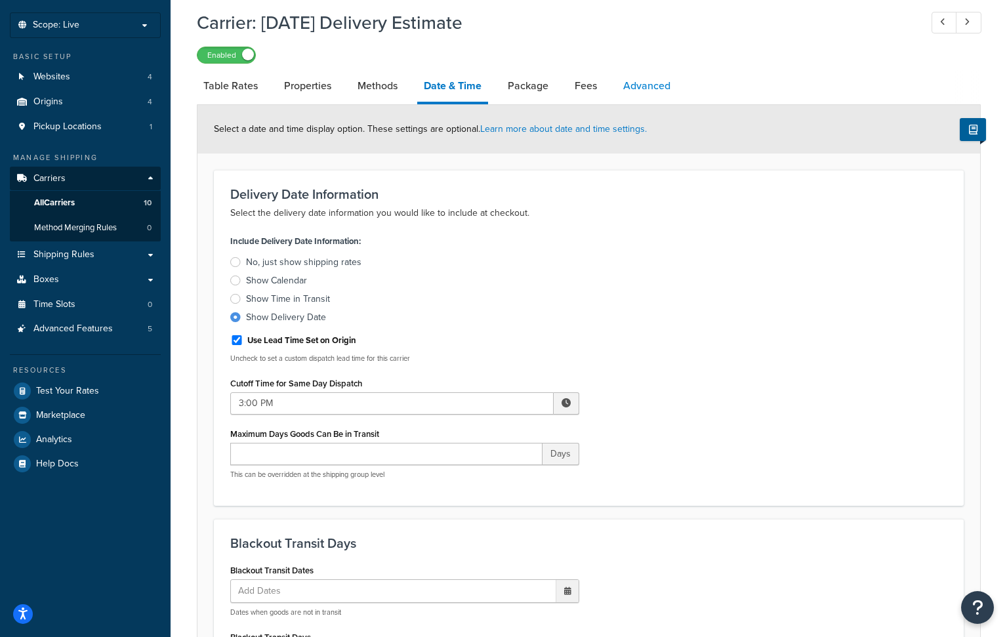
click at [642, 85] on link "Advanced" at bounding box center [647, 85] width 60 height 31
select select "false"
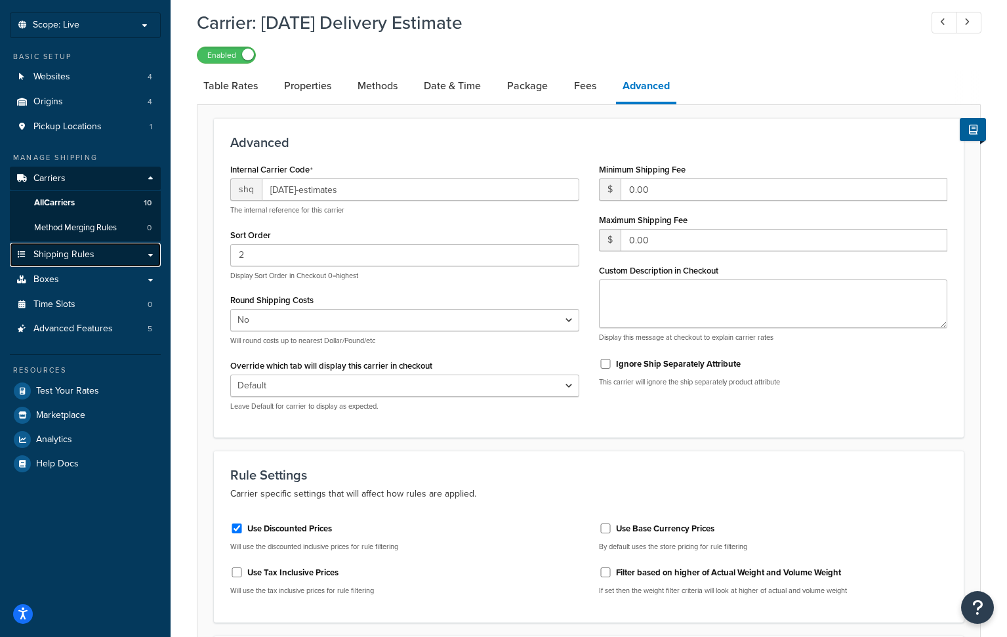
click at [152, 256] on link "Shipping Rules" at bounding box center [85, 255] width 151 height 24
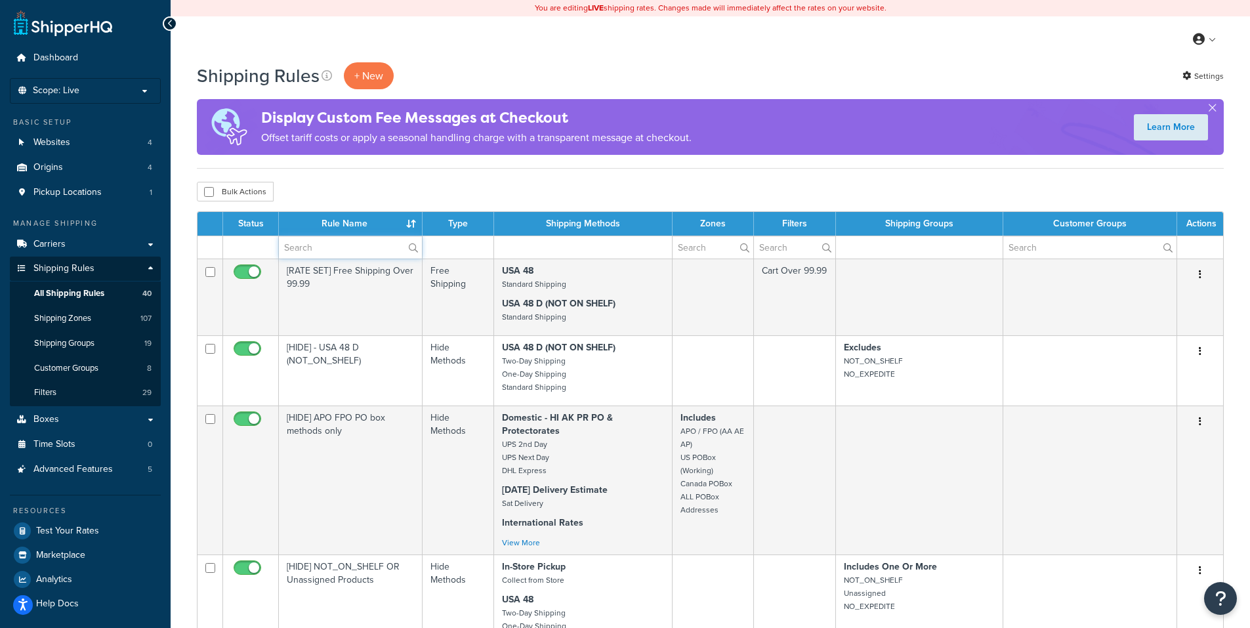
click at [338, 250] on input "text" at bounding box center [350, 247] width 143 height 22
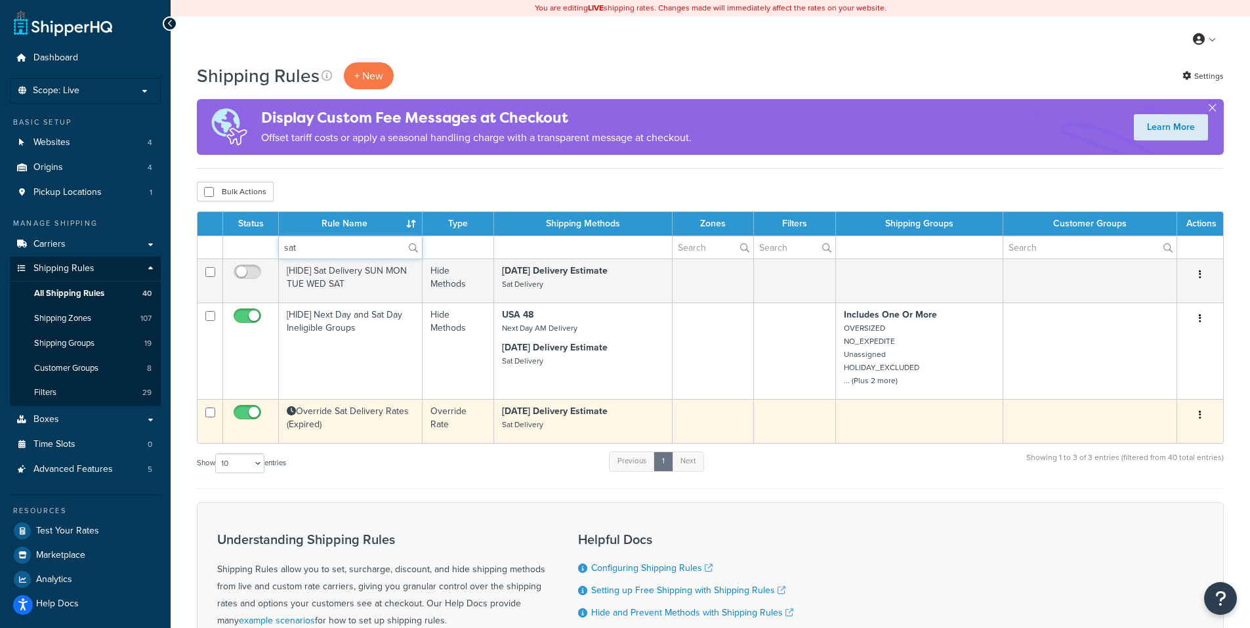
type input "sat"
click at [1016, 414] on icon "button" at bounding box center [1199, 414] width 3 height 9
click at [1016, 435] on link "Edit" at bounding box center [1157, 439] width 104 height 27
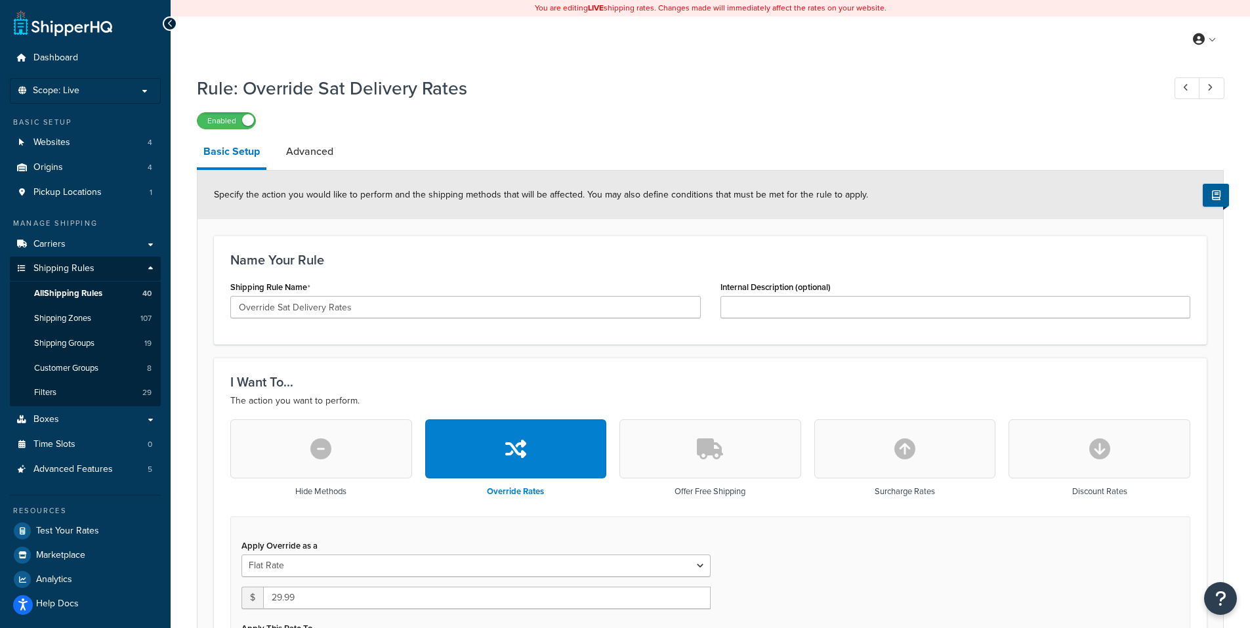
scroll to position [66, 0]
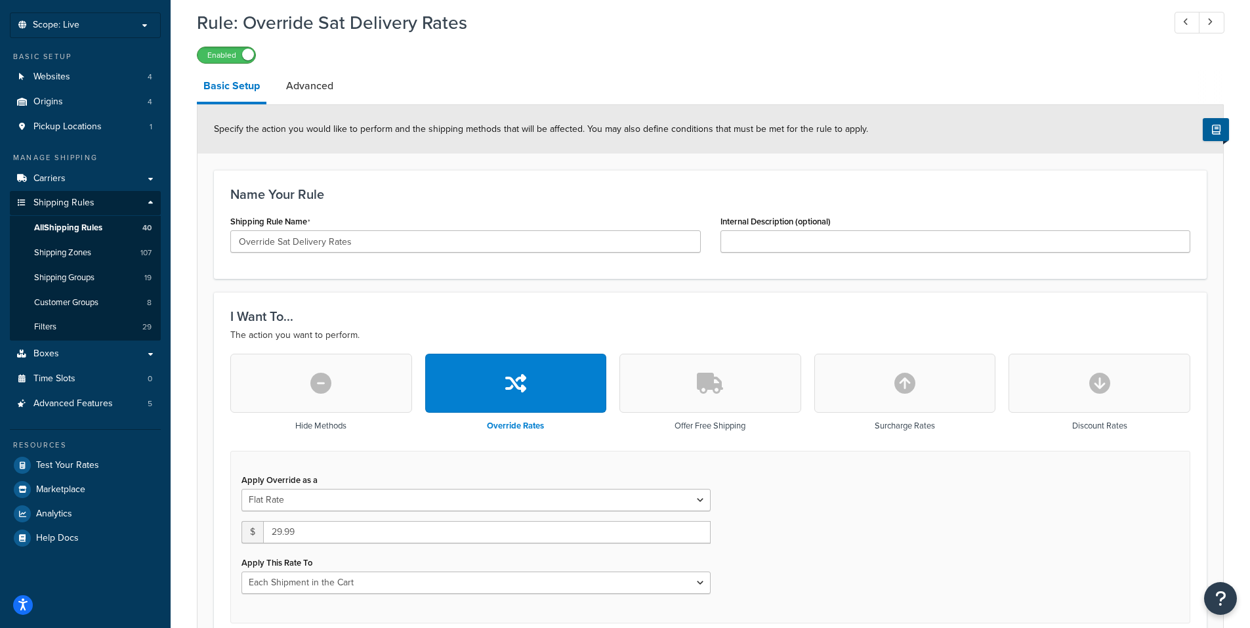
click at [245, 56] on span at bounding box center [248, 55] width 12 height 12
click at [151, 203] on link "Shipping Rules" at bounding box center [85, 203] width 151 height 24
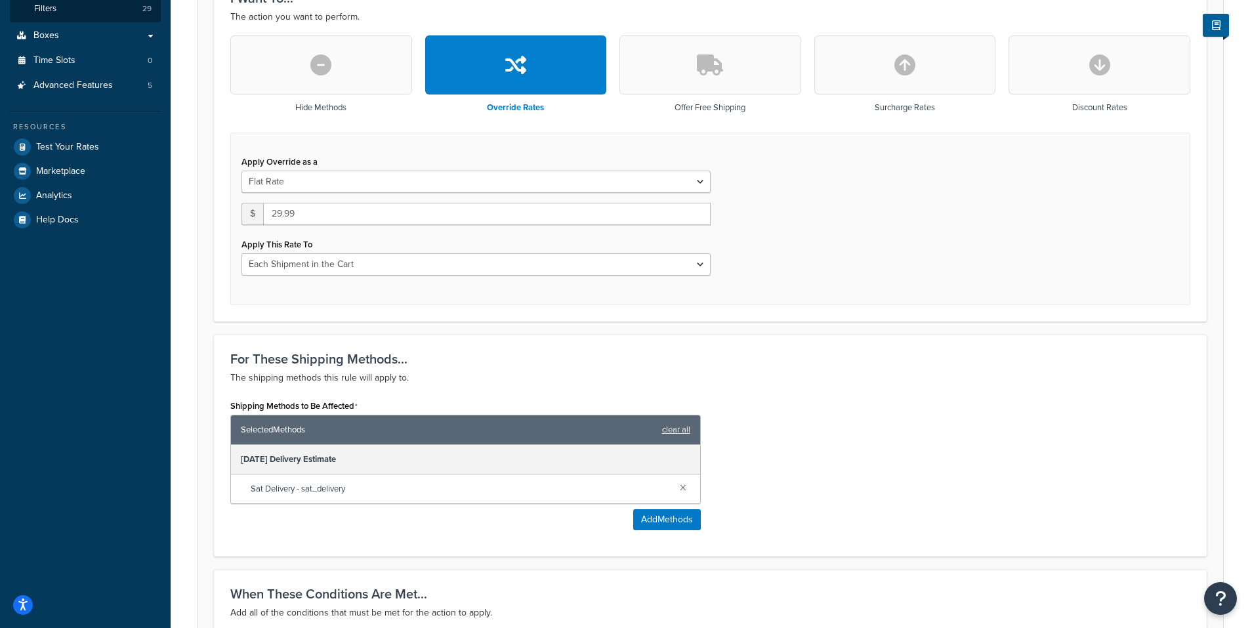
scroll to position [546, 0]
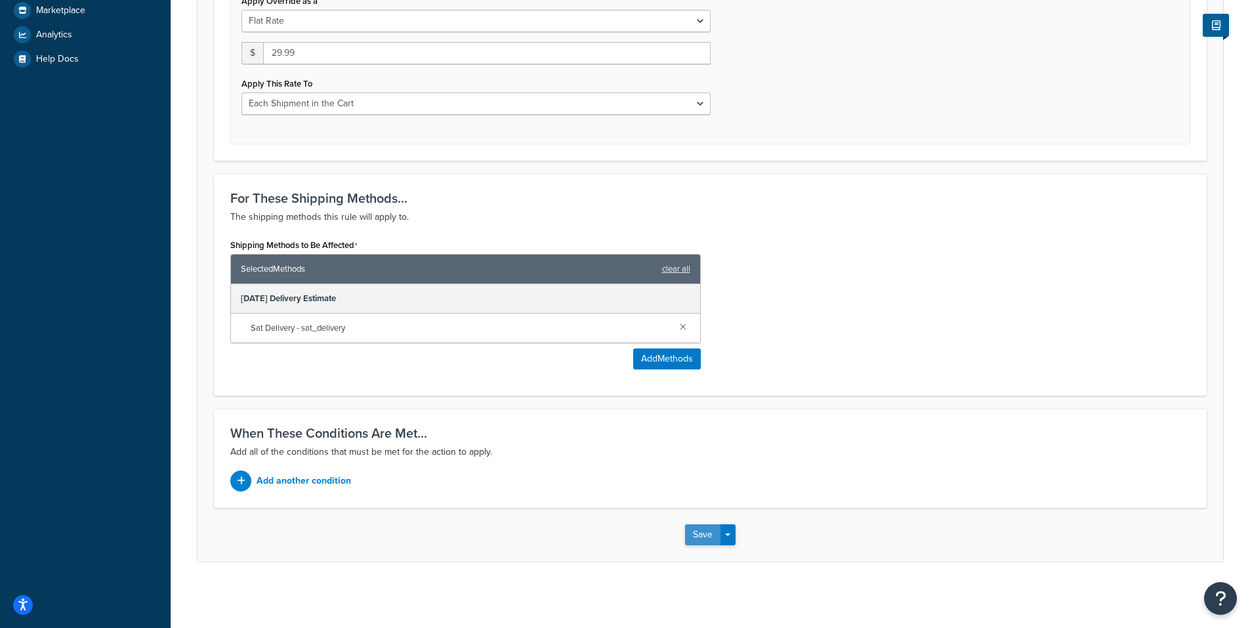
click at [700, 538] on button "Save" at bounding box center [702, 534] width 35 height 21
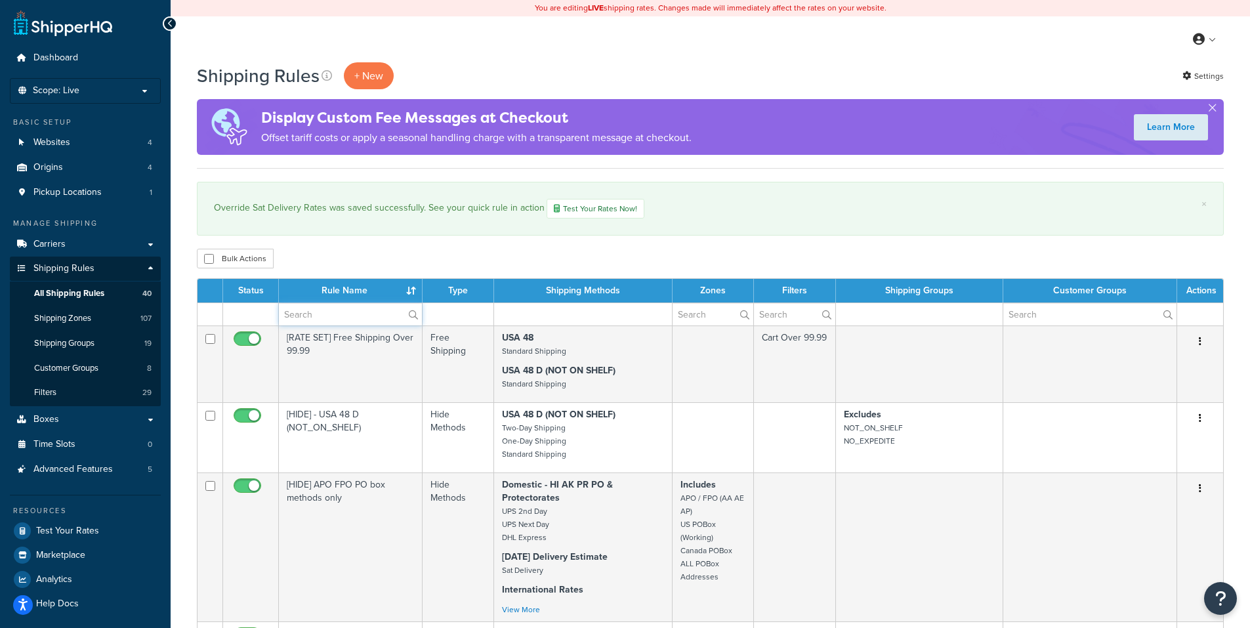
click at [363, 322] on input "text" at bounding box center [350, 314] width 143 height 22
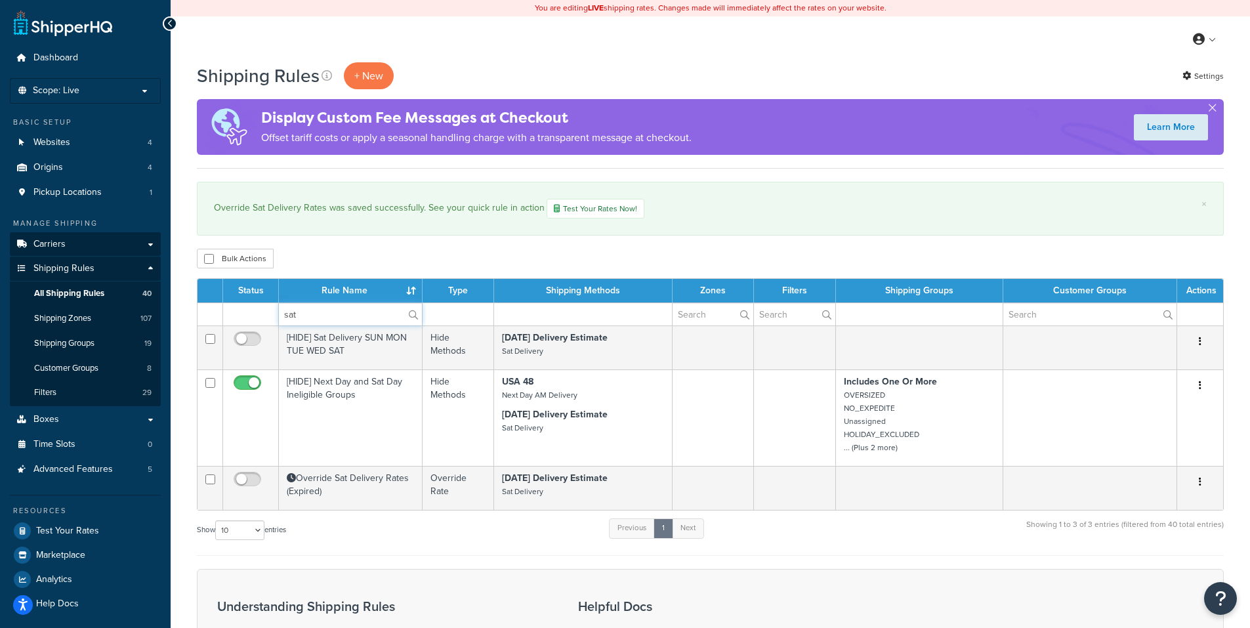
type input "sat"
click at [150, 244] on link "Carriers" at bounding box center [85, 244] width 151 height 24
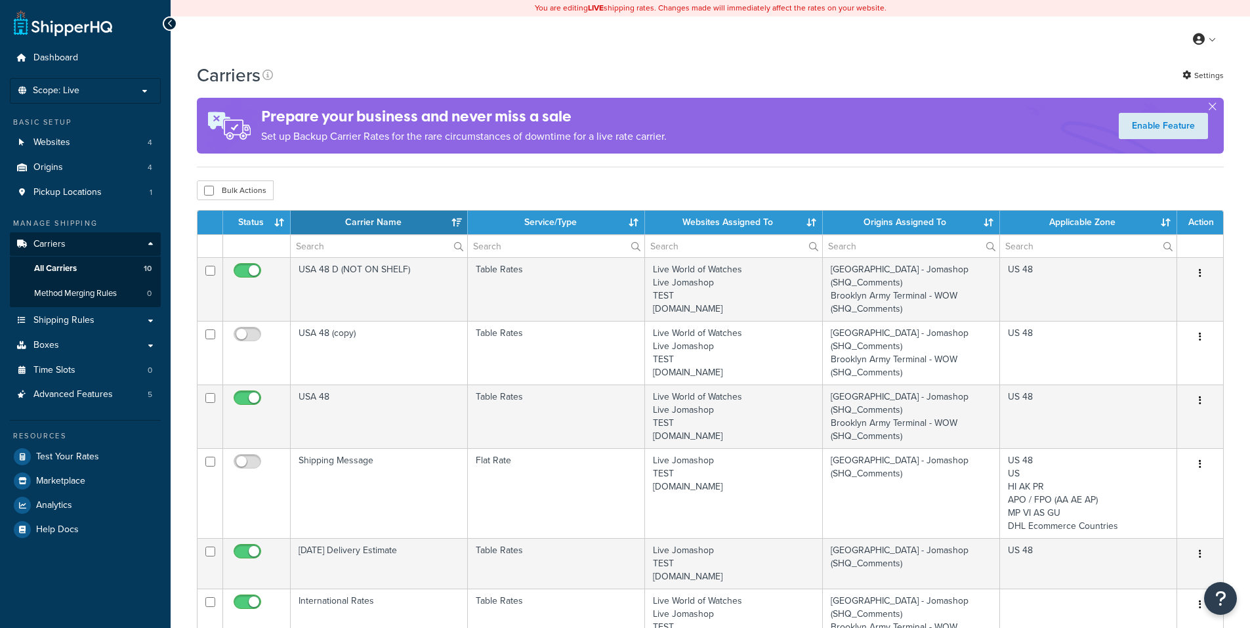
select select "15"
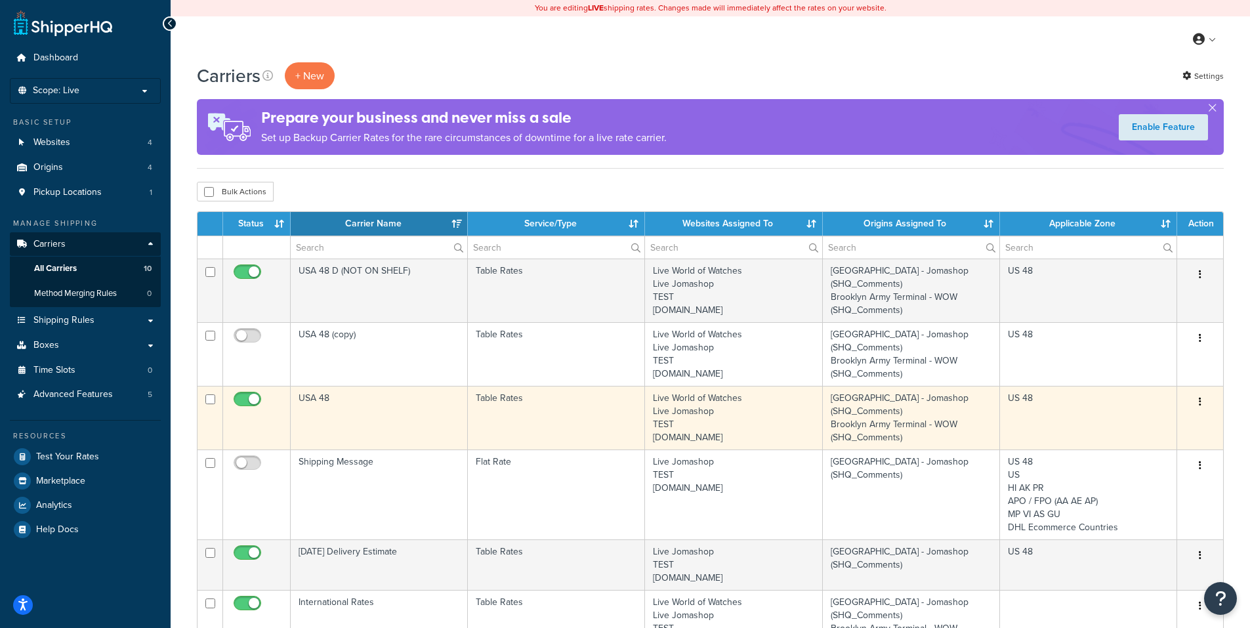
click at [1200, 403] on icon "button" at bounding box center [1199, 401] width 3 height 9
click at [1177, 420] on link "Edit" at bounding box center [1147, 428] width 104 height 27
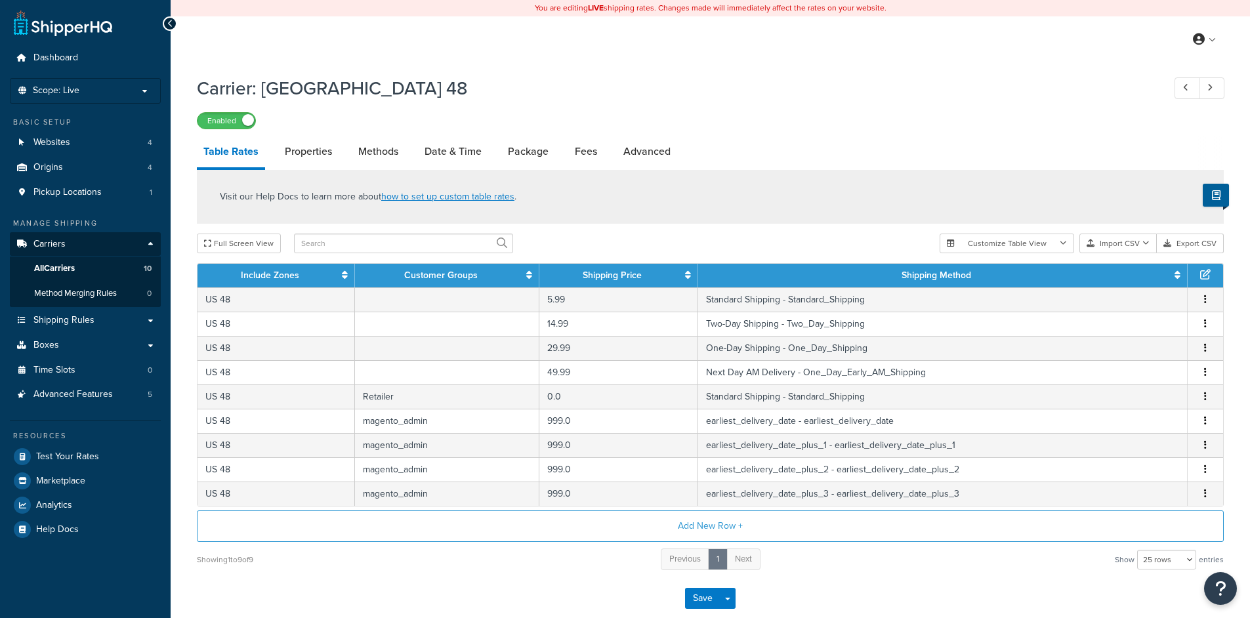
select select "25"
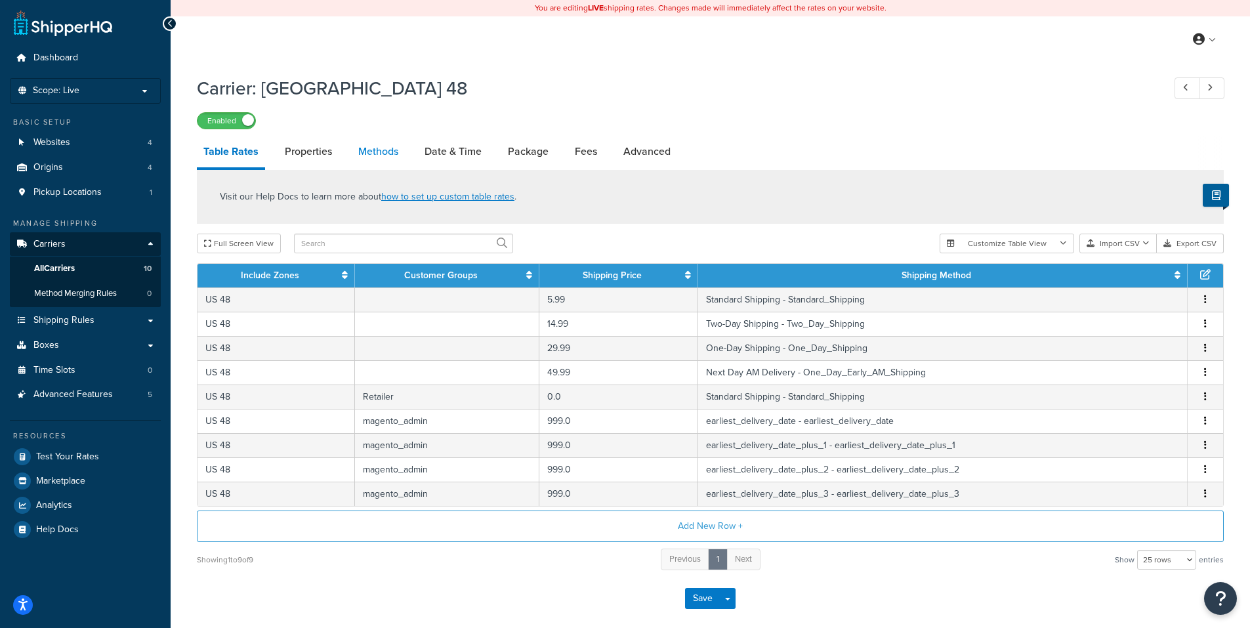
click at [388, 160] on link "Methods" at bounding box center [378, 151] width 53 height 31
select select "25"
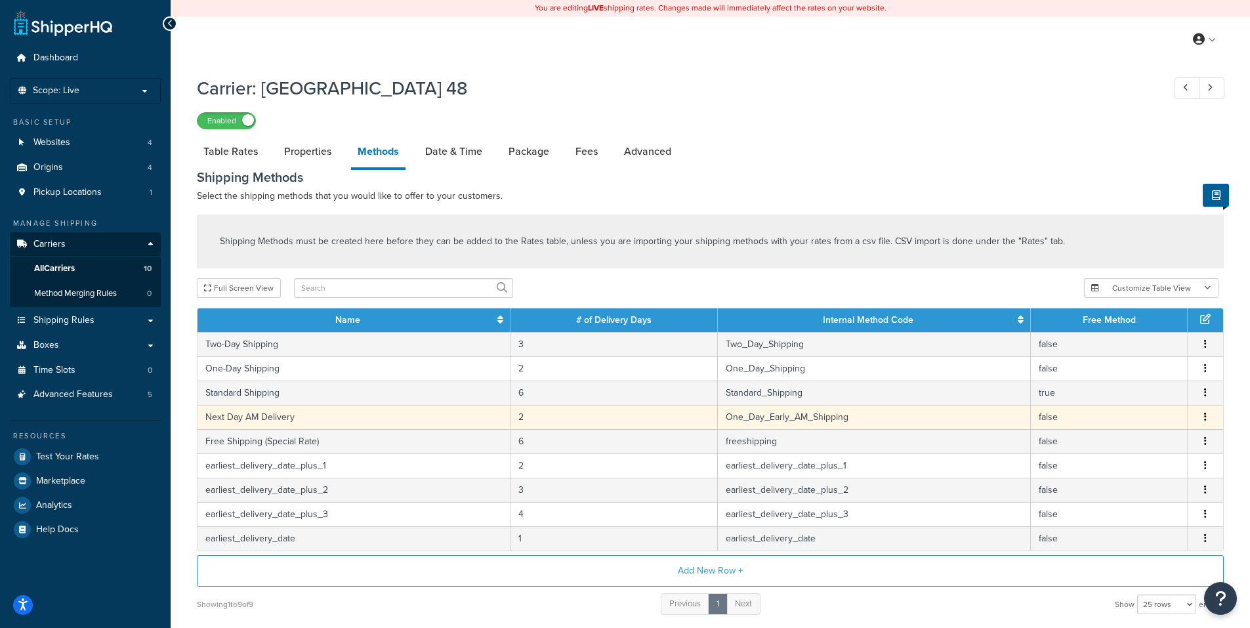
click at [1206, 420] on icon "button" at bounding box center [1205, 416] width 3 height 9
click at [1124, 407] on div "Edit" at bounding box center [1138, 405] width 93 height 27
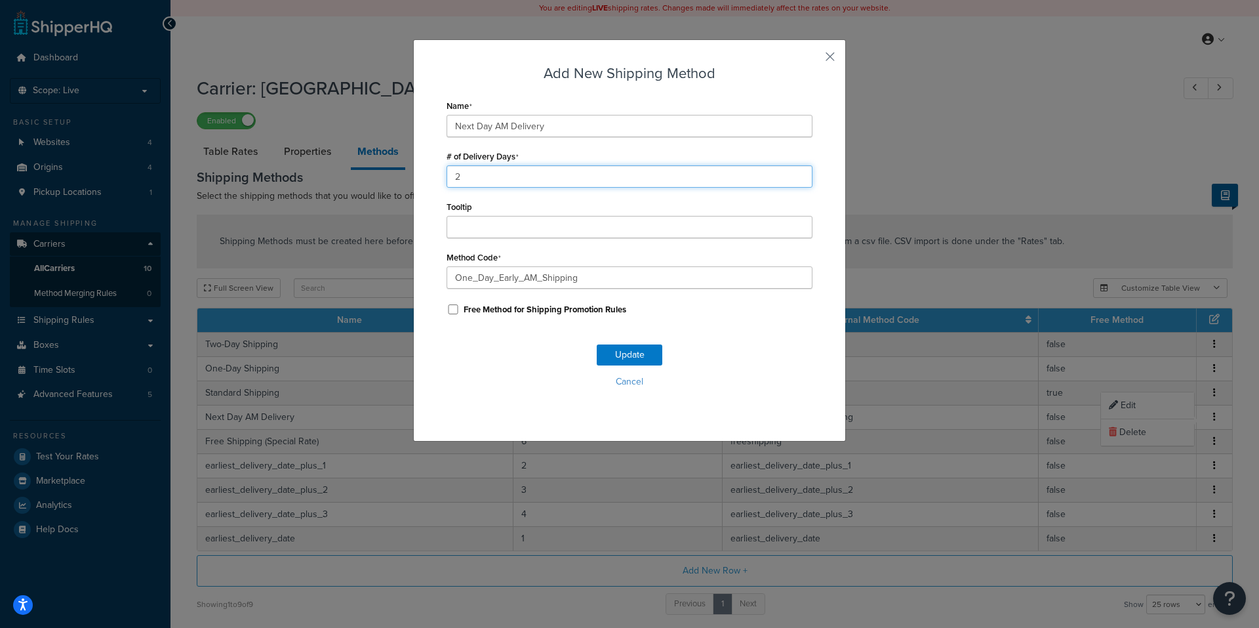
click at [438, 183] on div "Add New Shipping Method Name Next Day AM Delivery # of Delivery Days 2 Tooltip …" at bounding box center [629, 240] width 433 height 402
type input "3"
click at [617, 352] on button "Update" at bounding box center [630, 354] width 66 height 21
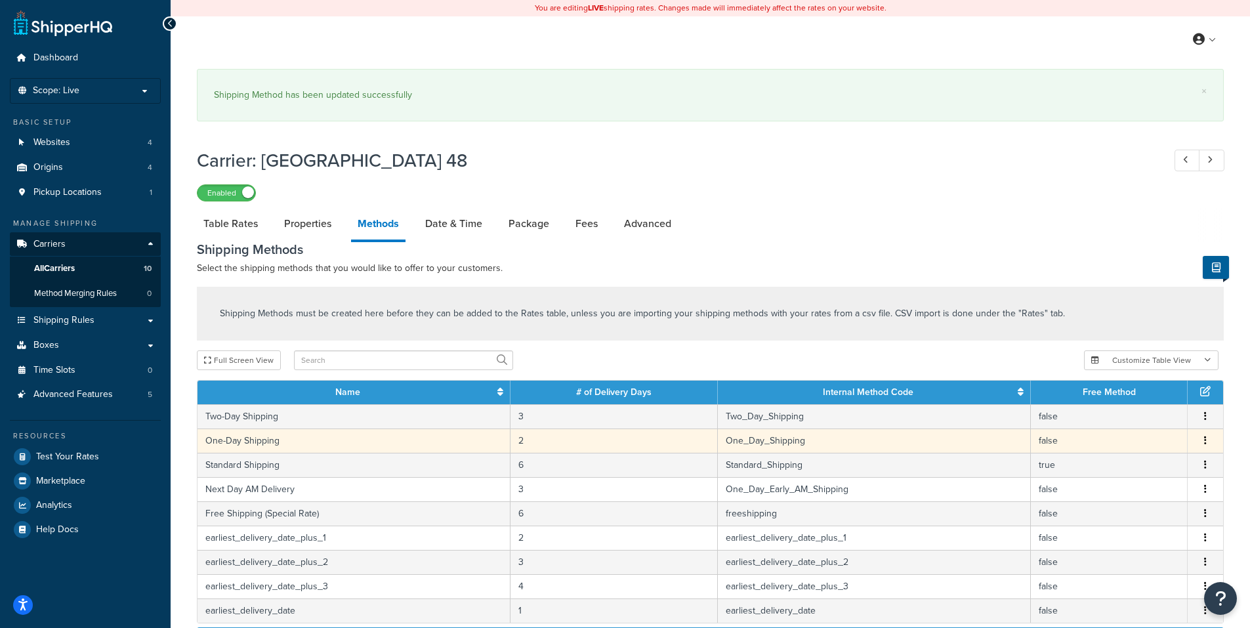
click at [1206, 442] on icon "button" at bounding box center [1205, 440] width 3 height 9
click at [1111, 430] on div "Edit" at bounding box center [1138, 429] width 93 height 27
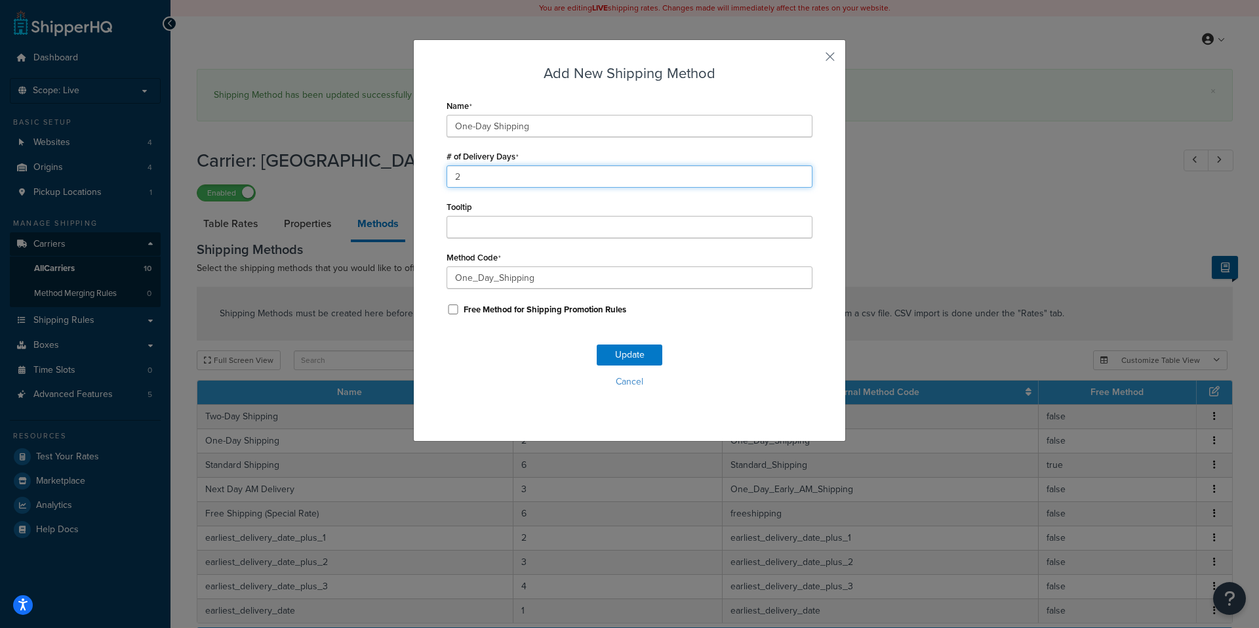
drag, startPoint x: 455, startPoint y: 184, endPoint x: 433, endPoint y: 186, distance: 21.7
click at [433, 185] on div "Add New Shipping Method Name One-Day Shipping # of Delivery Days 2 Tooltip Meth…" at bounding box center [629, 240] width 433 height 402
type input "3"
click at [605, 357] on button "Update" at bounding box center [630, 354] width 66 height 21
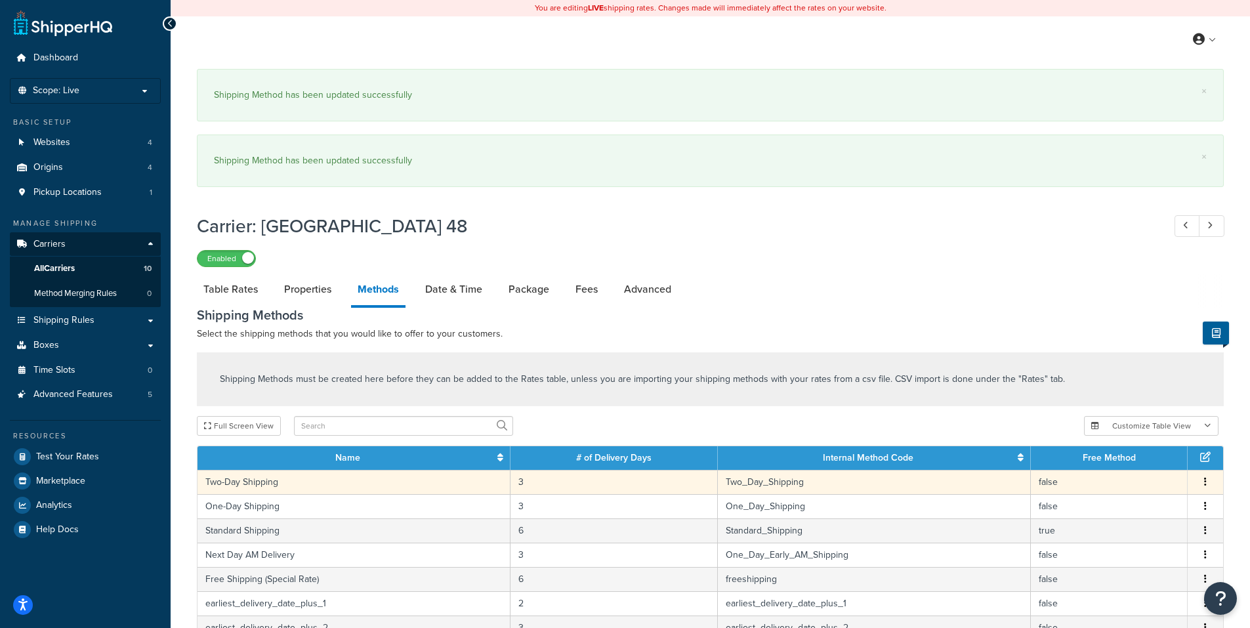
click at [1204, 485] on icon "button" at bounding box center [1205, 481] width 3 height 9
click at [1117, 471] on div "Edit" at bounding box center [1138, 470] width 93 height 27
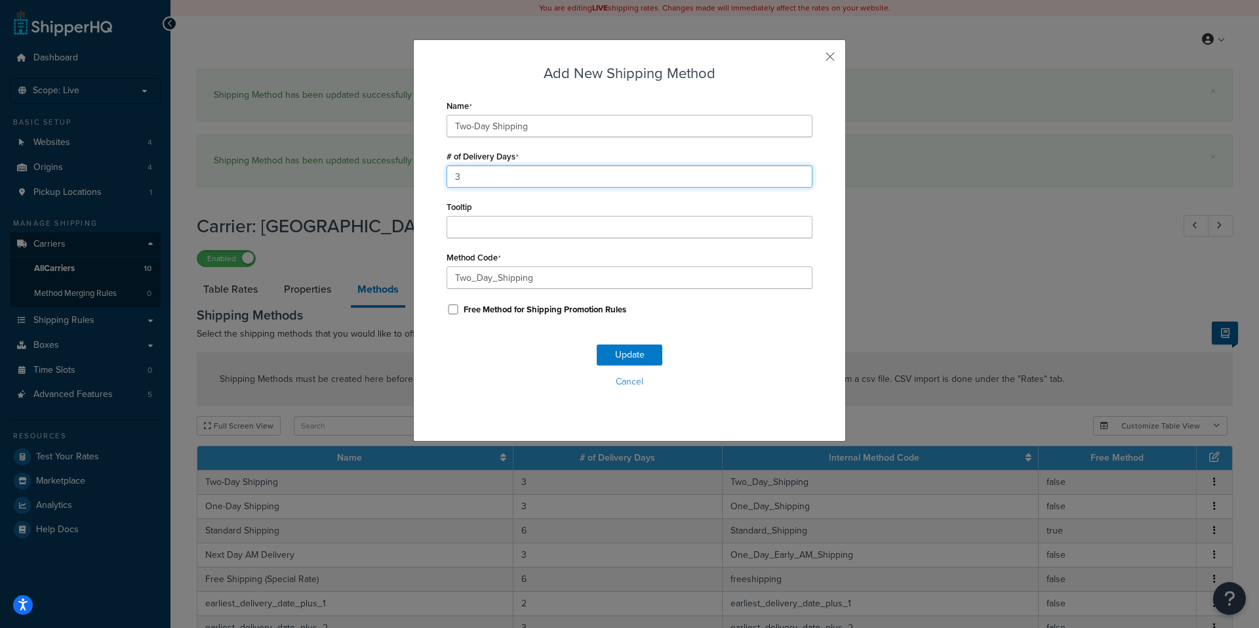
drag, startPoint x: 461, startPoint y: 178, endPoint x: 421, endPoint y: 178, distance: 40.0
click at [421, 178] on div "Add New Shipping Method Name Two-Day Shipping # of Delivery Days 3 Tooltip Meth…" at bounding box center [629, 240] width 433 height 402
type input "4"
click at [623, 352] on button "Update" at bounding box center [630, 354] width 66 height 21
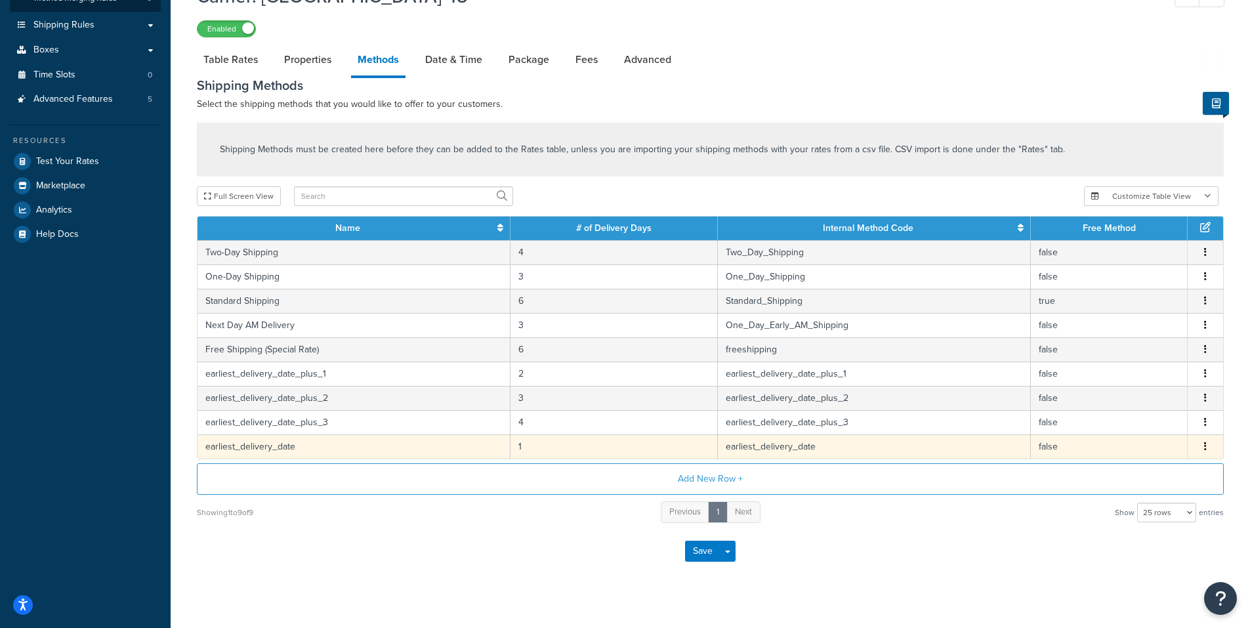
scroll to position [313, 0]
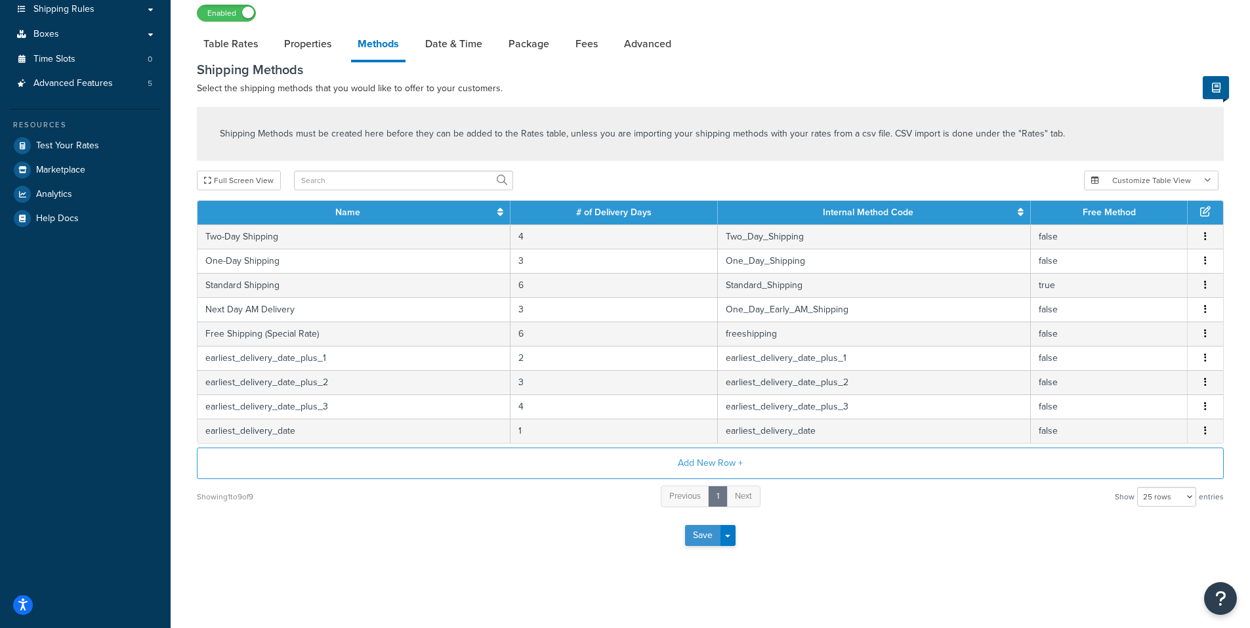
click at [706, 537] on button "Save" at bounding box center [702, 535] width 35 height 21
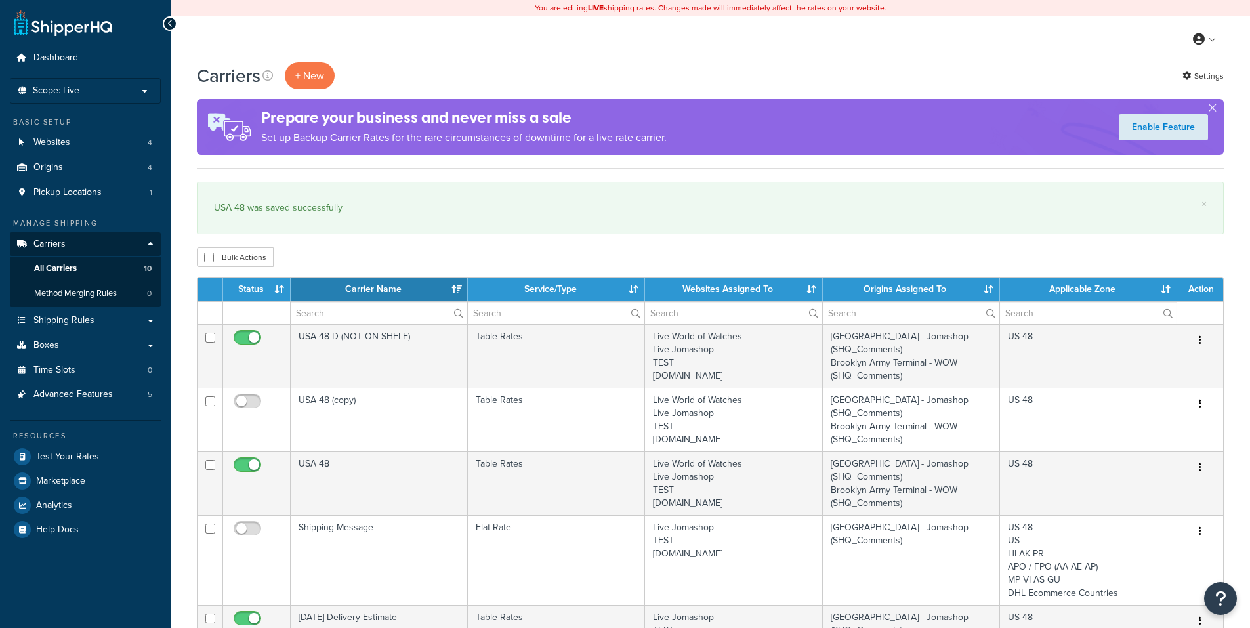
select select "15"
